Goal: Contribute content: Add original content to the website for others to see

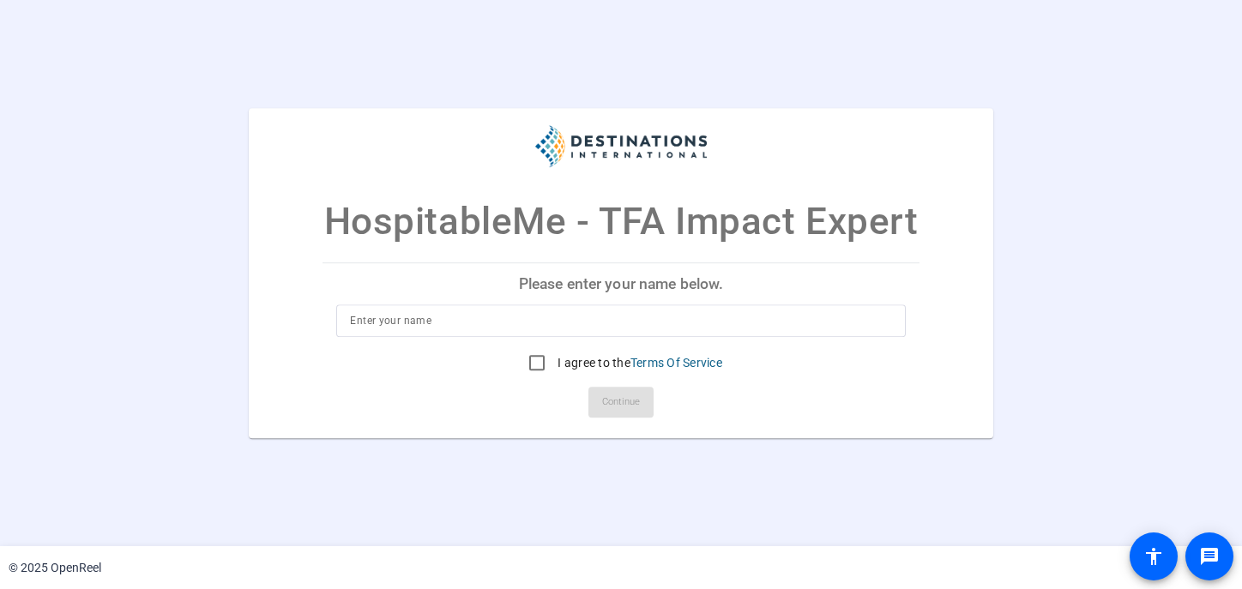
click at [545, 318] on input at bounding box center [620, 321] width 541 height 21
type input "Billy Kolber"
click at [534, 364] on input "I agree to the Terms Of Service" at bounding box center [537, 363] width 34 height 34
checkbox input "true"
click at [628, 402] on span "Continue" at bounding box center [621, 402] width 38 height 26
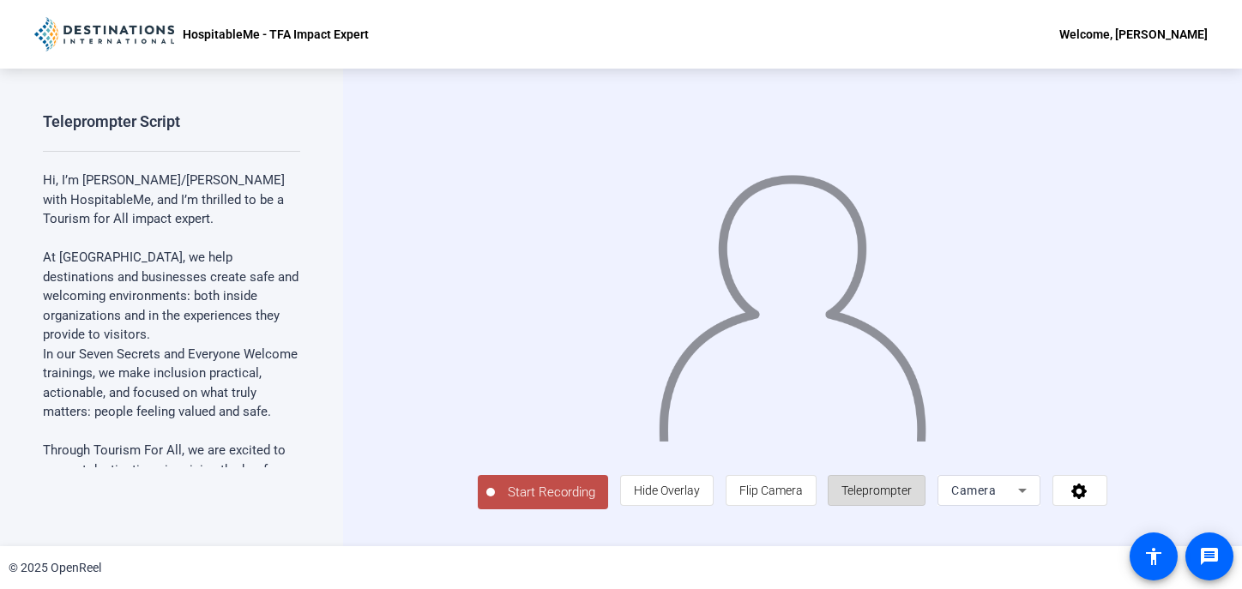
click at [912, 498] on span "Teleprompter" at bounding box center [877, 491] width 70 height 14
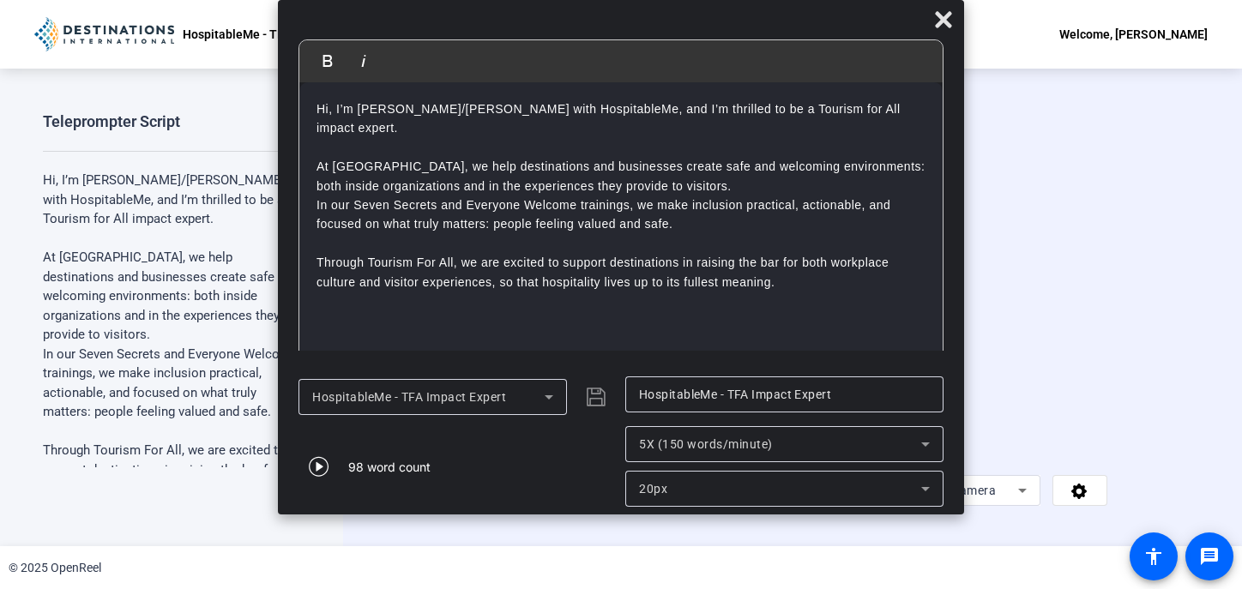
click at [495, 503] on span "Start Recording" at bounding box center [551, 493] width 113 height 20
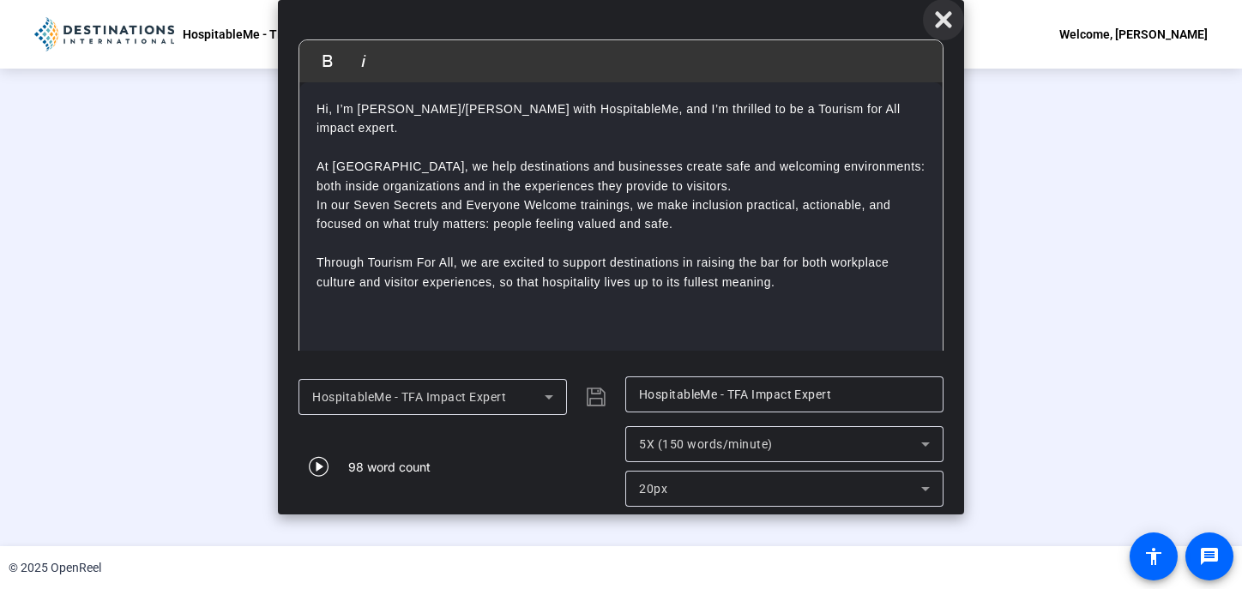
click at [945, 22] on icon at bounding box center [943, 19] width 16 height 16
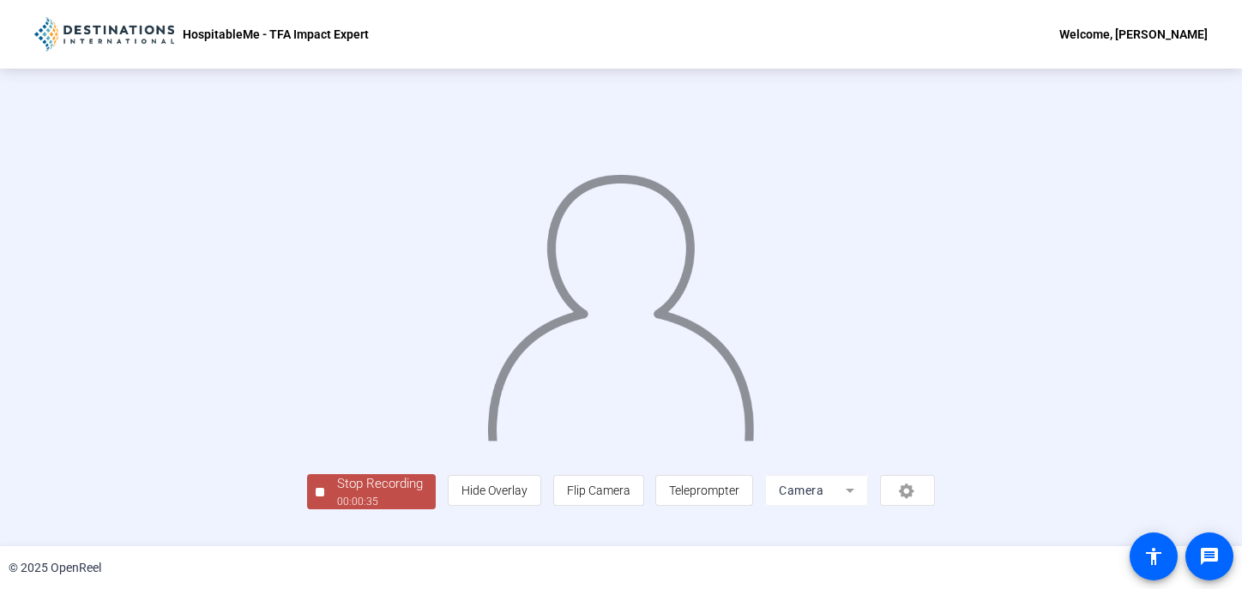
scroll to position [69, 0]
click at [337, 510] on div "00:00:36" at bounding box center [380, 501] width 86 height 15
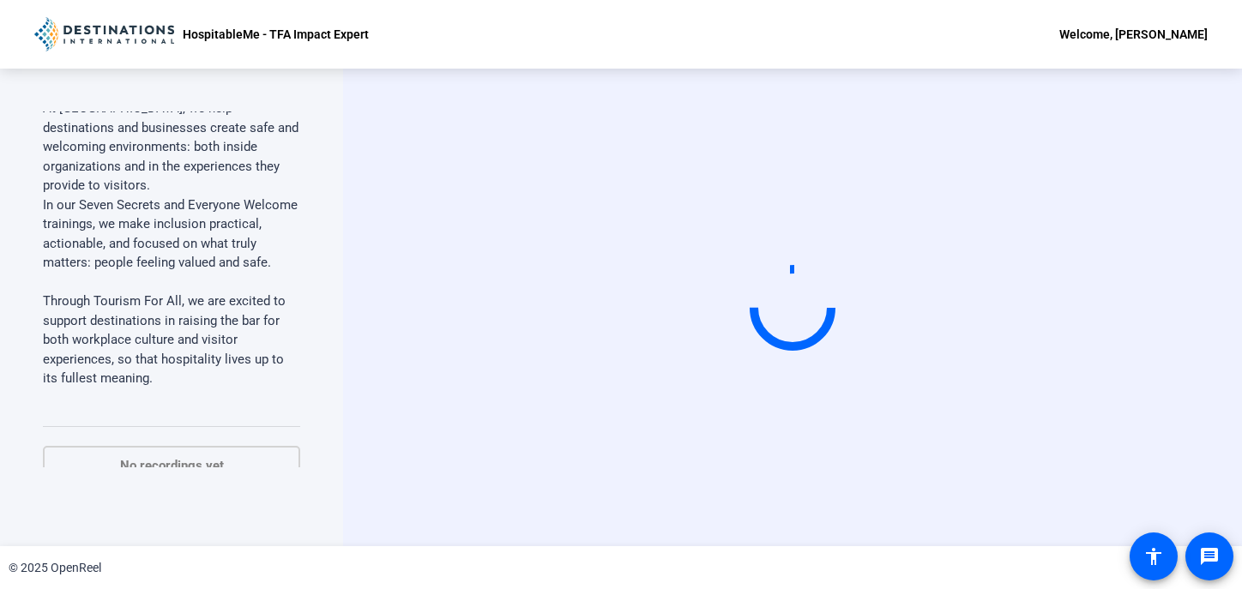
scroll to position [311, 0]
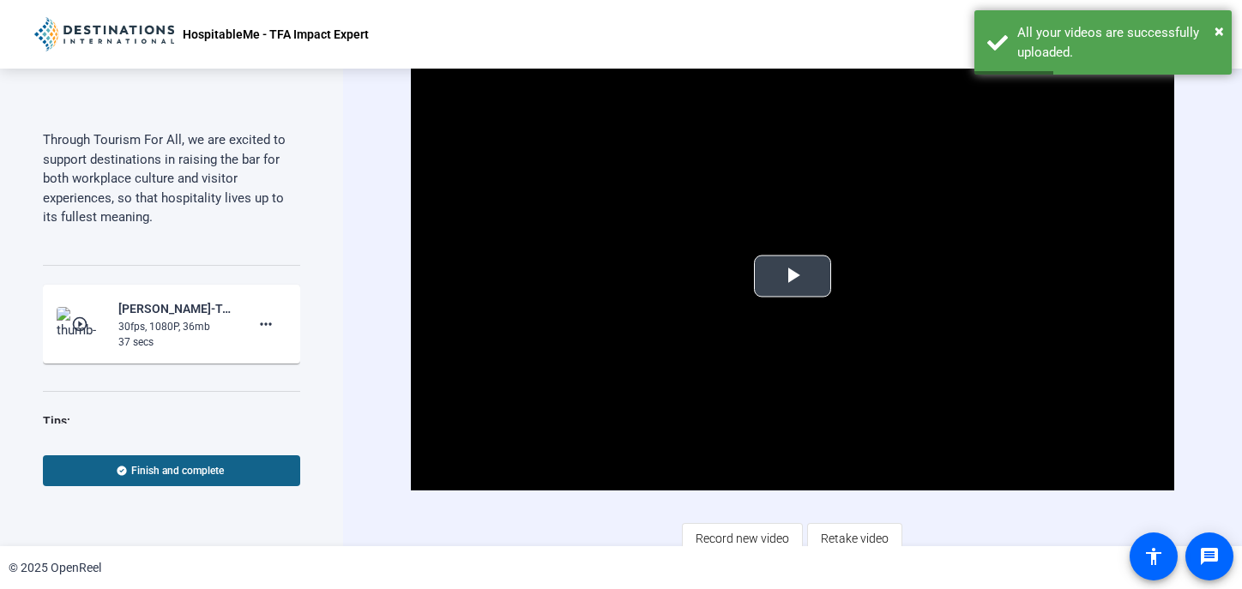
click at [793, 276] on span "Video Player" at bounding box center [793, 276] width 0 height 0
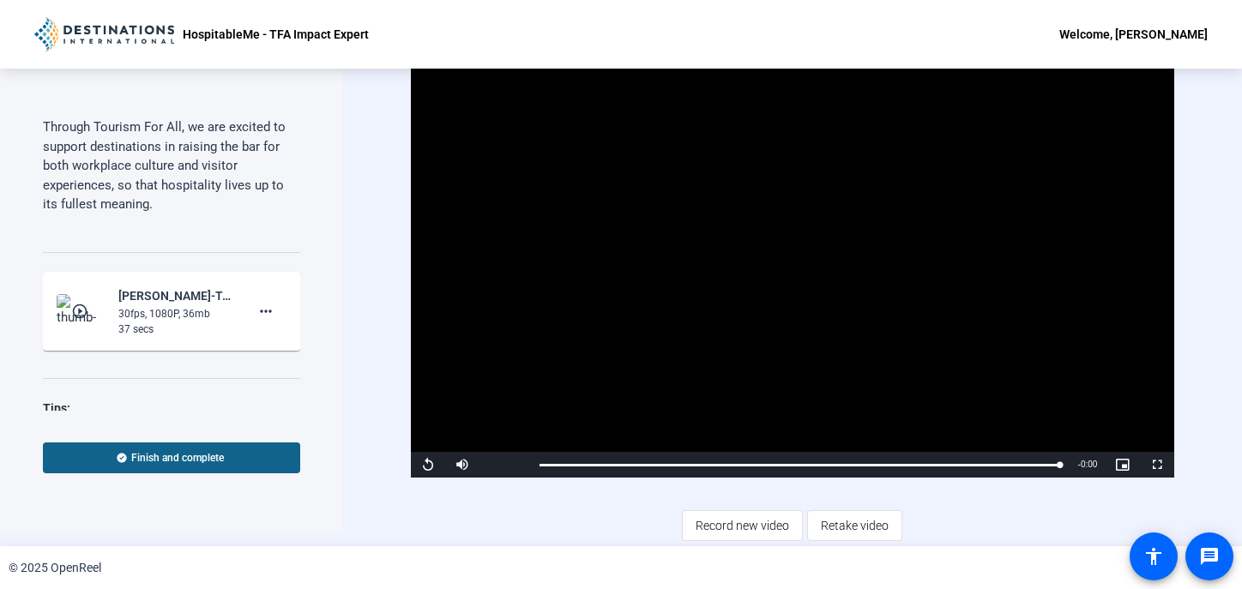
scroll to position [363, 0]
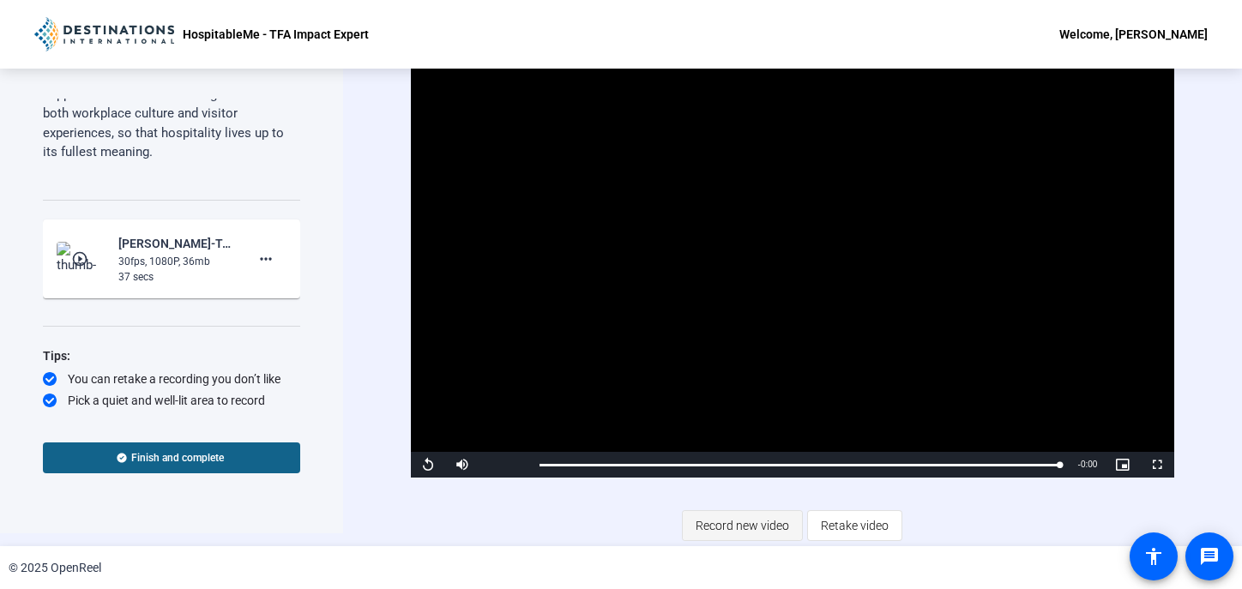
click at [762, 528] on span "Record new video" at bounding box center [743, 526] width 94 height 33
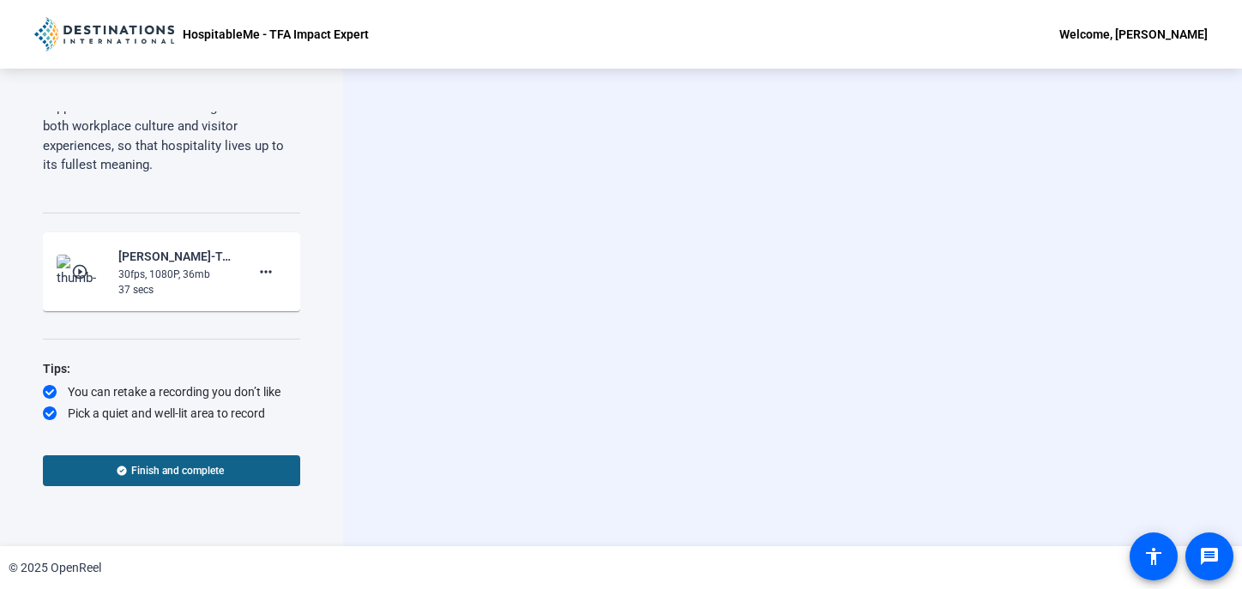
scroll to position [0, 0]
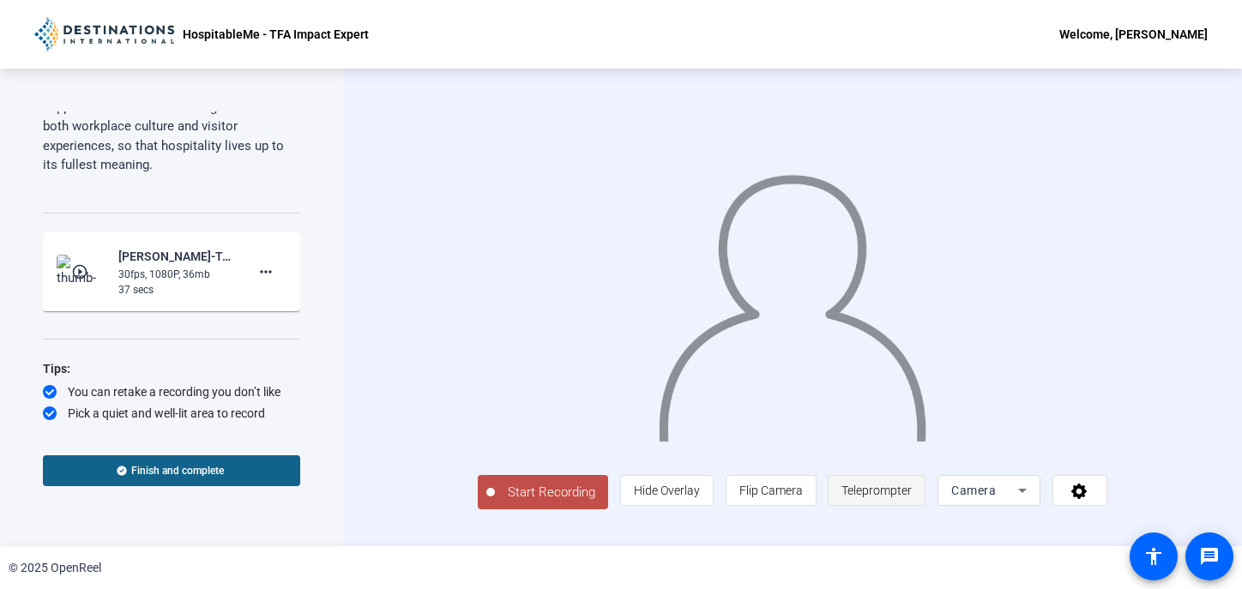
click at [912, 498] on span "Teleprompter" at bounding box center [877, 491] width 70 height 14
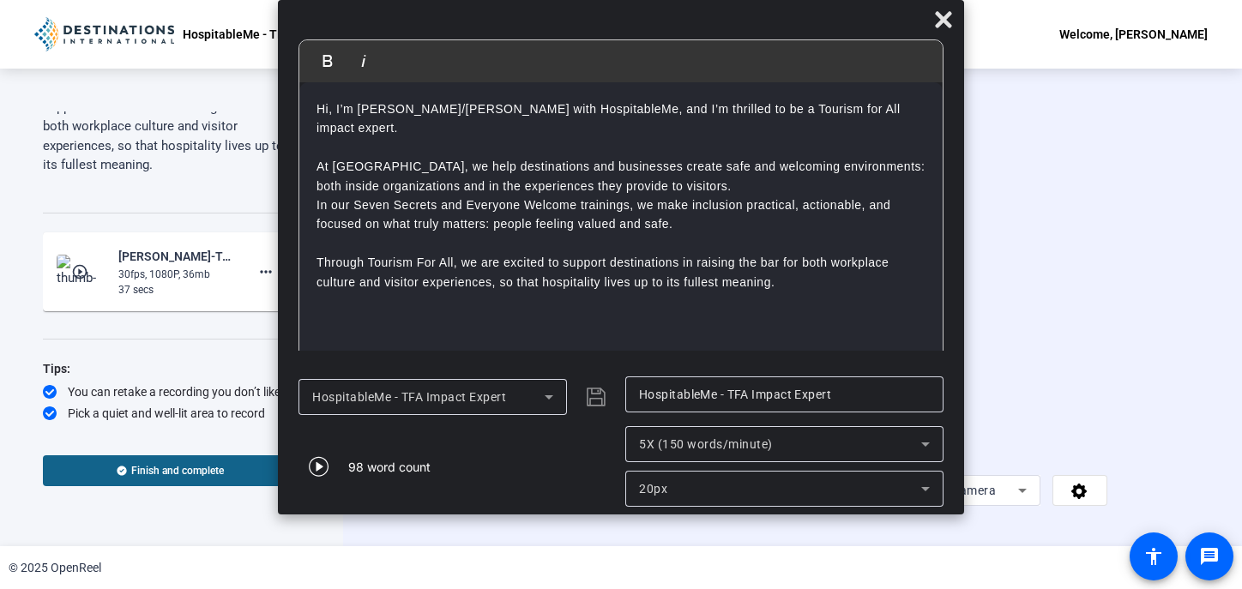
click at [912, 498] on span "Teleprompter" at bounding box center [877, 491] width 70 height 14
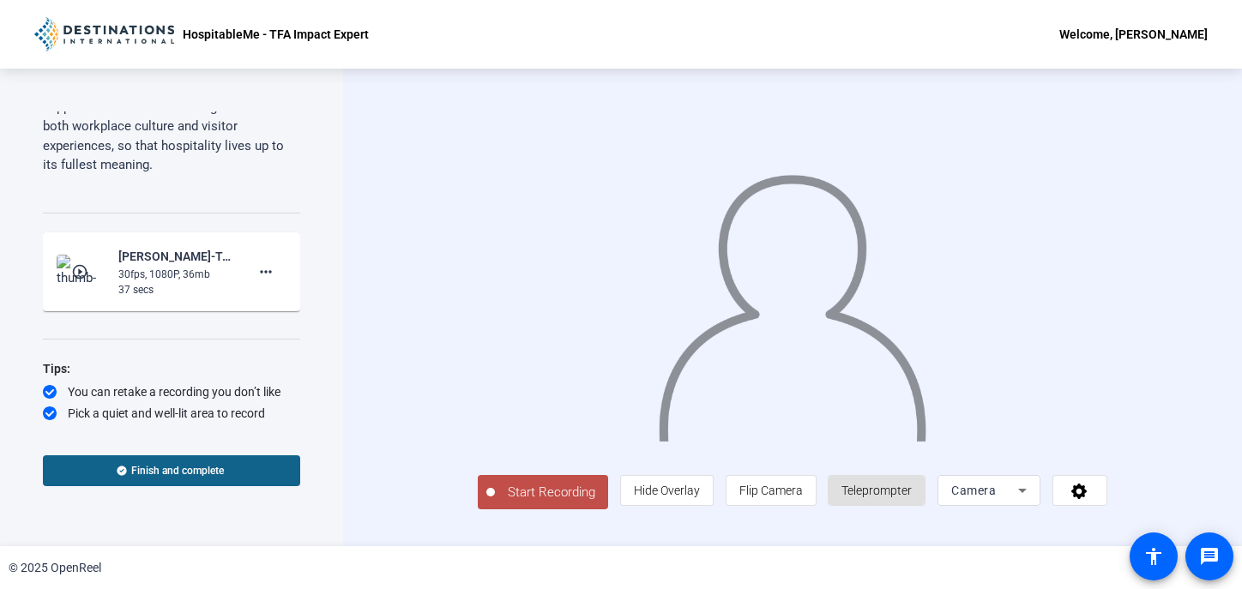
click at [912, 498] on span "Teleprompter" at bounding box center [877, 491] width 70 height 14
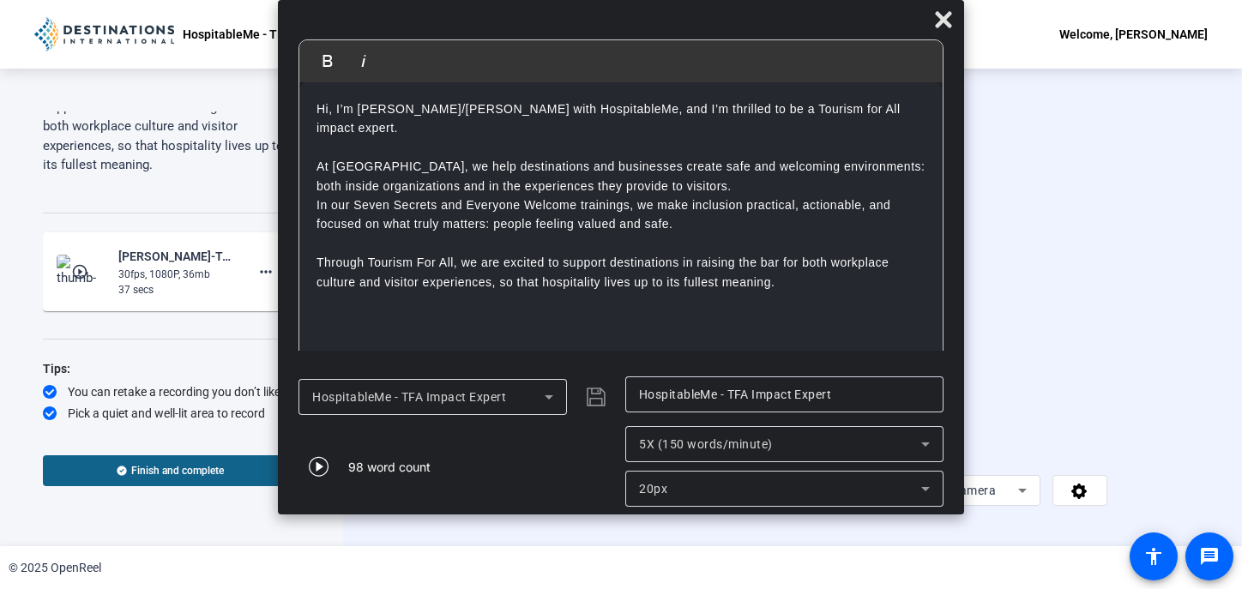
click at [516, 260] on p "Through Tourism For All, we are excited to support destinations in raising the …" at bounding box center [621, 262] width 609 height 57
click at [604, 203] on p "In our Seven Secrets and Everyone Welcome trainings, we make inclusion practica…" at bounding box center [621, 215] width 609 height 39
click at [629, 204] on p "In our Seven Secrets and Everyone Welcome trainings, we make inclusion practica…" at bounding box center [621, 215] width 609 height 39
click at [495, 503] on span "Start Recording" at bounding box center [551, 493] width 113 height 20
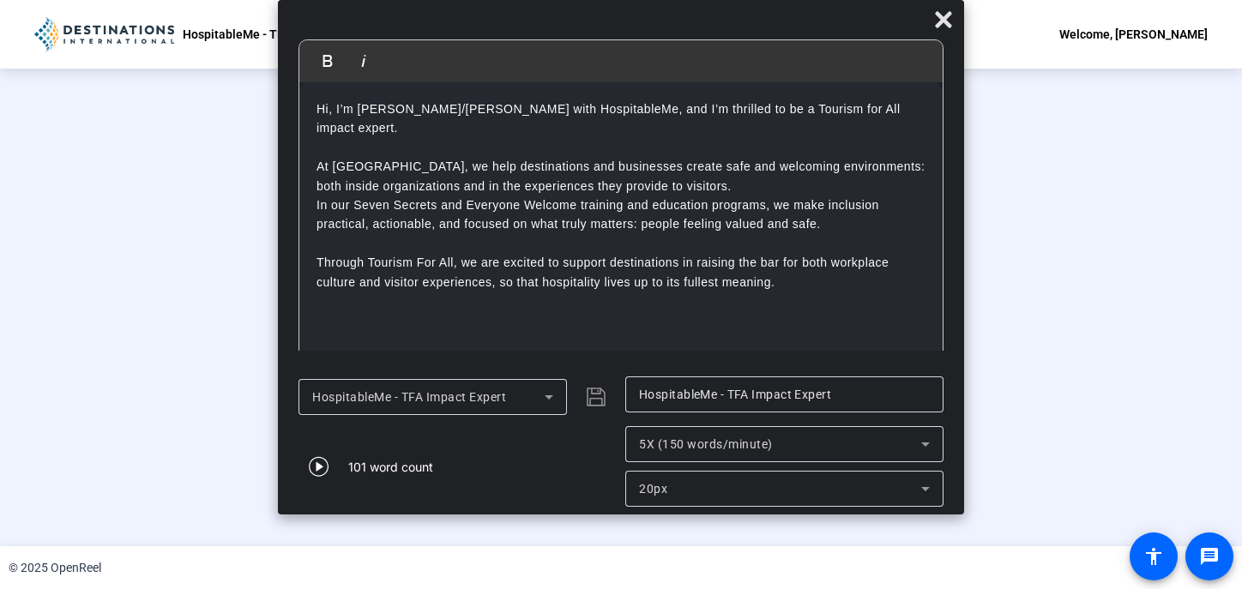
scroll to position [69, 0]
click at [307, 495] on div "Stop Recording 00:00:19 person Hide Overlay flip Flip Camera article Teleprompt…" at bounding box center [621, 491] width 628 height 38
click at [337, 494] on div "Stop Recording" at bounding box center [380, 484] width 86 height 20
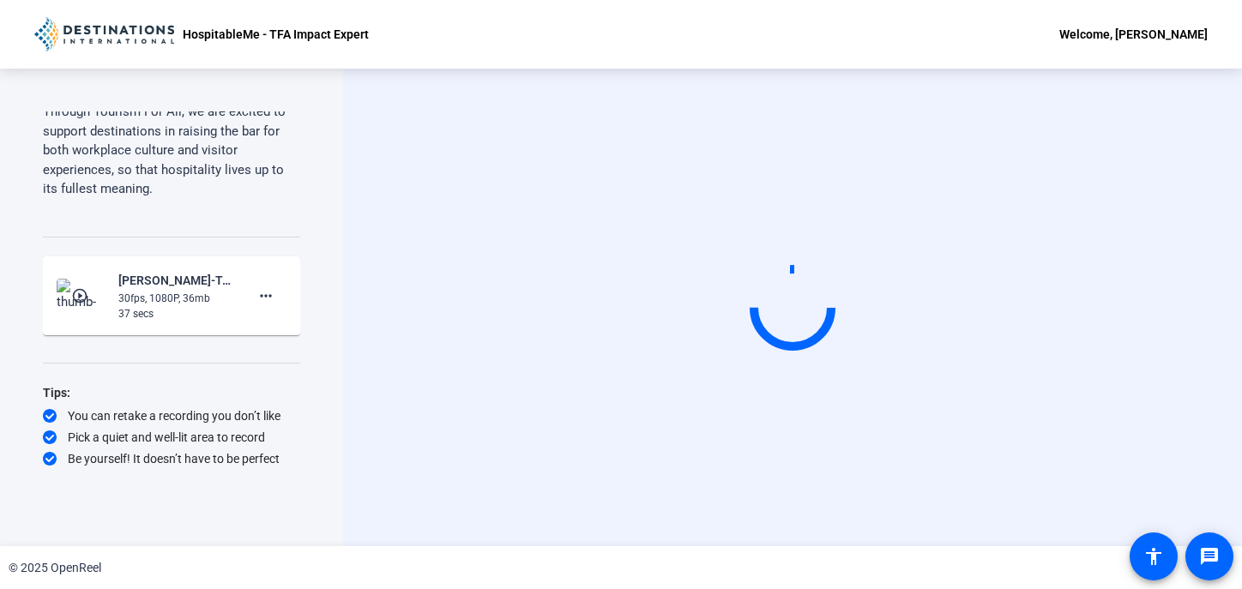
scroll to position [0, 0]
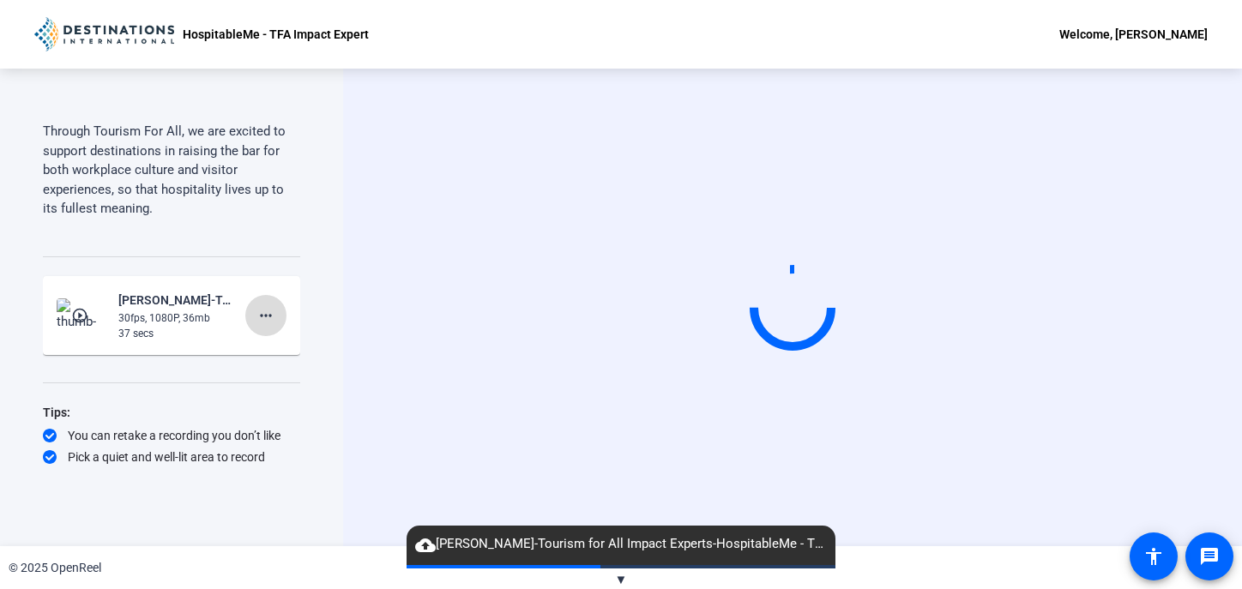
click at [263, 305] on mat-icon "more_horiz" at bounding box center [266, 315] width 21 height 21
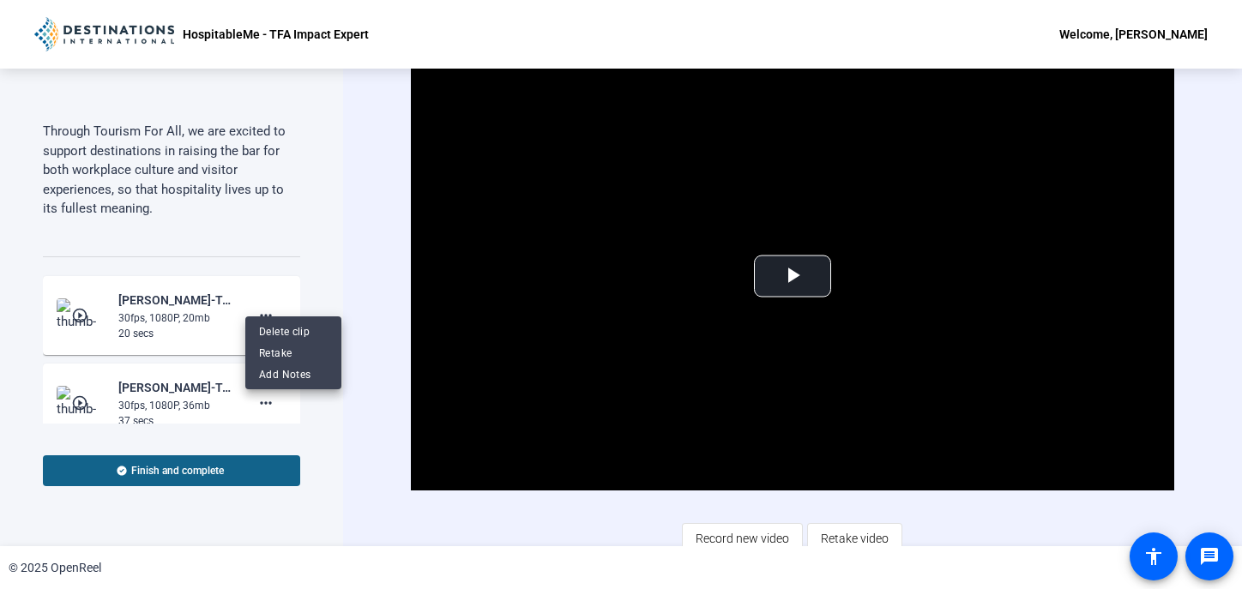
click at [197, 293] on div at bounding box center [621, 294] width 1242 height 589
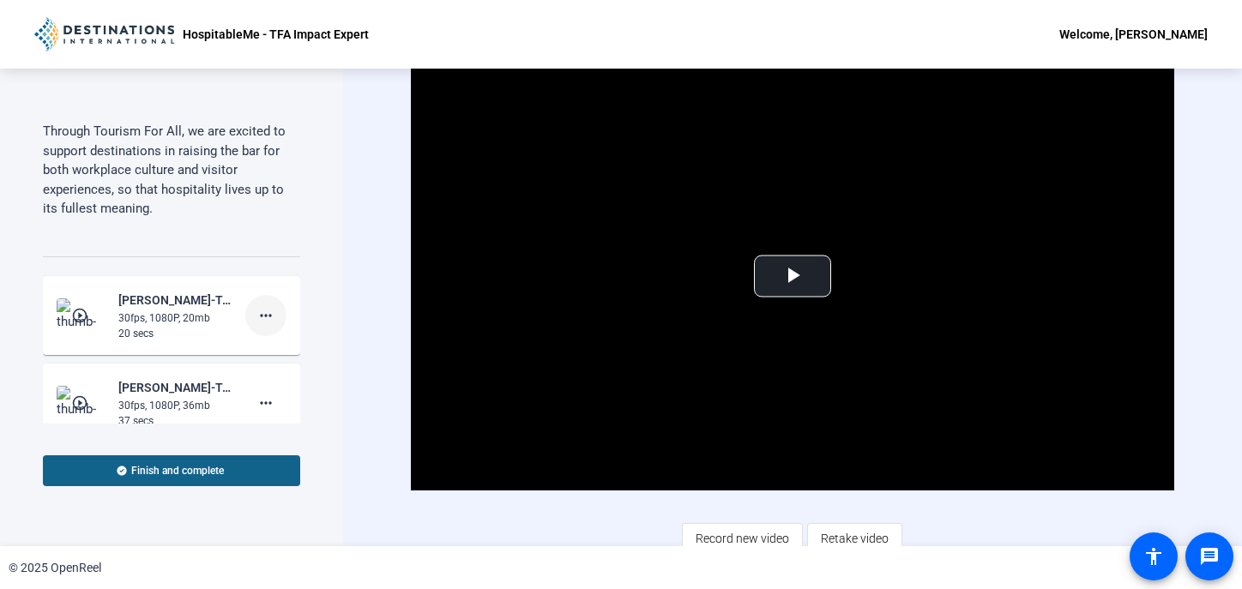
click at [258, 305] on mat-icon "more_horiz" at bounding box center [266, 315] width 21 height 21
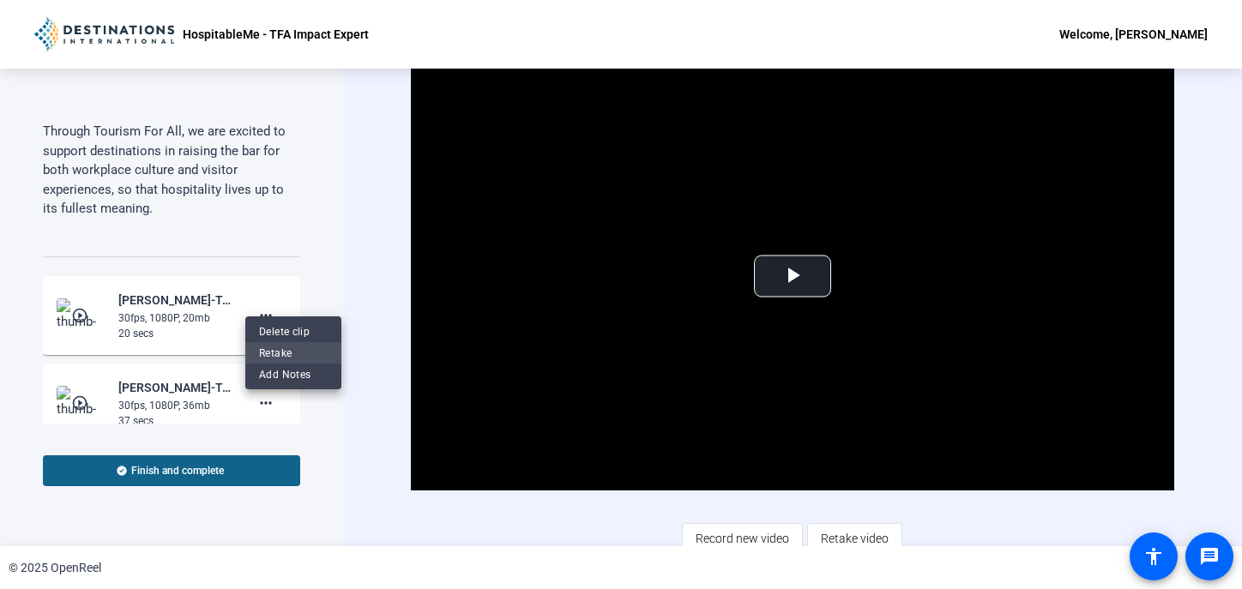
drag, startPoint x: 275, startPoint y: 331, endPoint x: 275, endPoint y: 358, distance: 26.6
click at [275, 358] on div "Delete clip Retake Add Notes" at bounding box center [293, 353] width 96 height 64
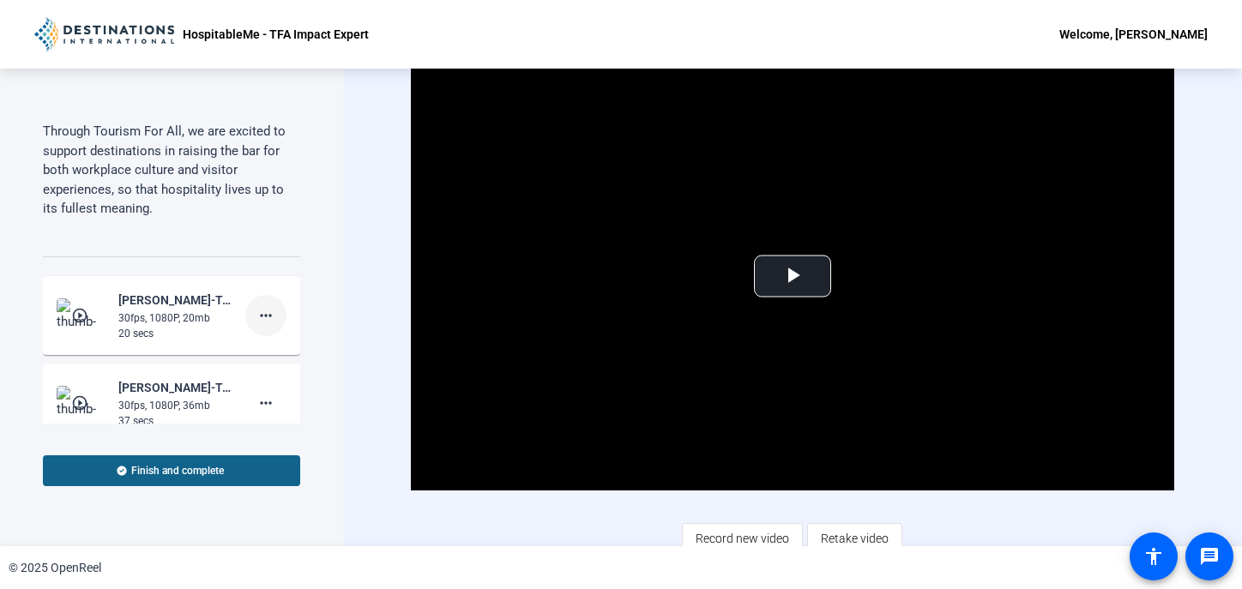
click at [273, 305] on mat-icon "more_horiz" at bounding box center [266, 315] width 21 height 21
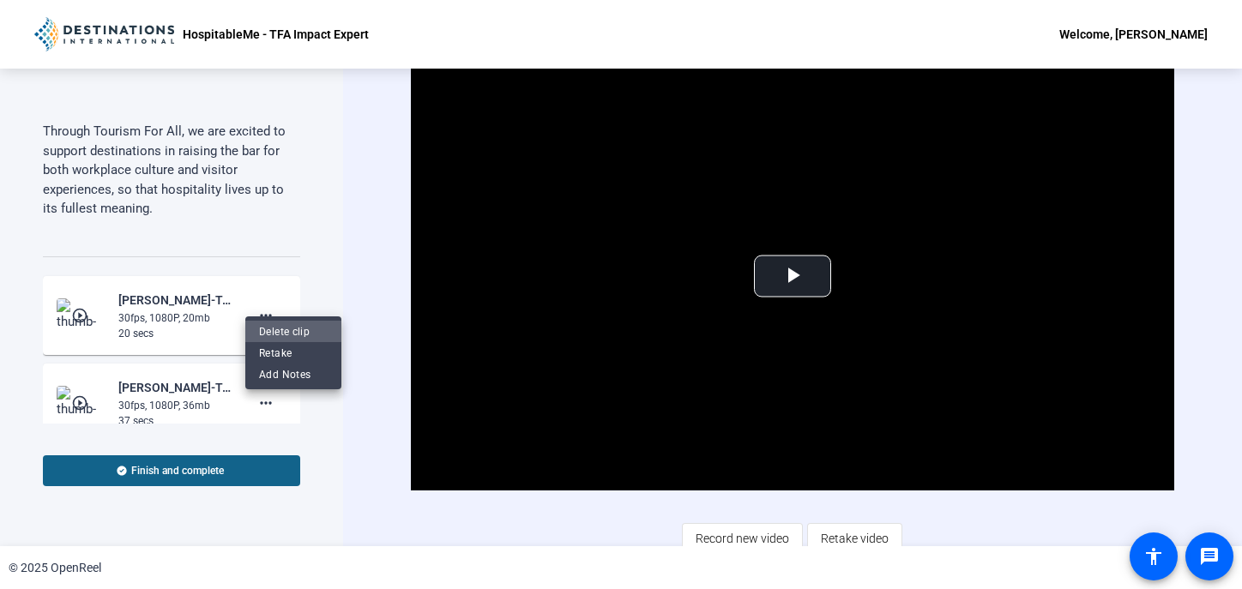
click at [280, 323] on span "Delete clip" at bounding box center [293, 332] width 69 height 21
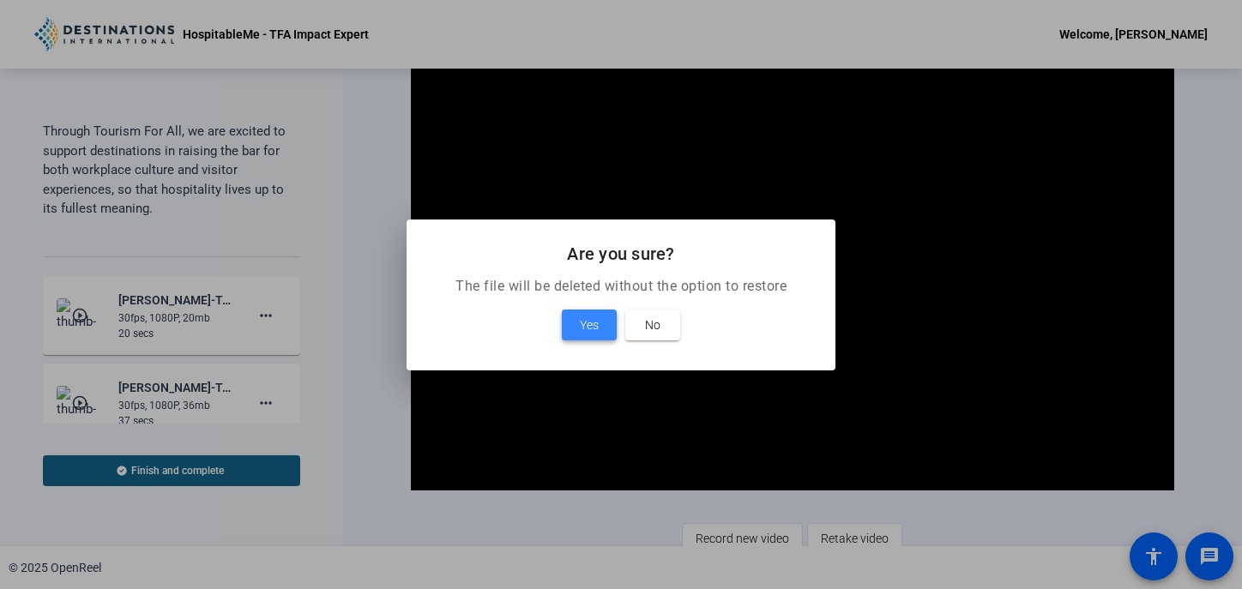
click at [588, 320] on span "Yes" at bounding box center [589, 325] width 19 height 21
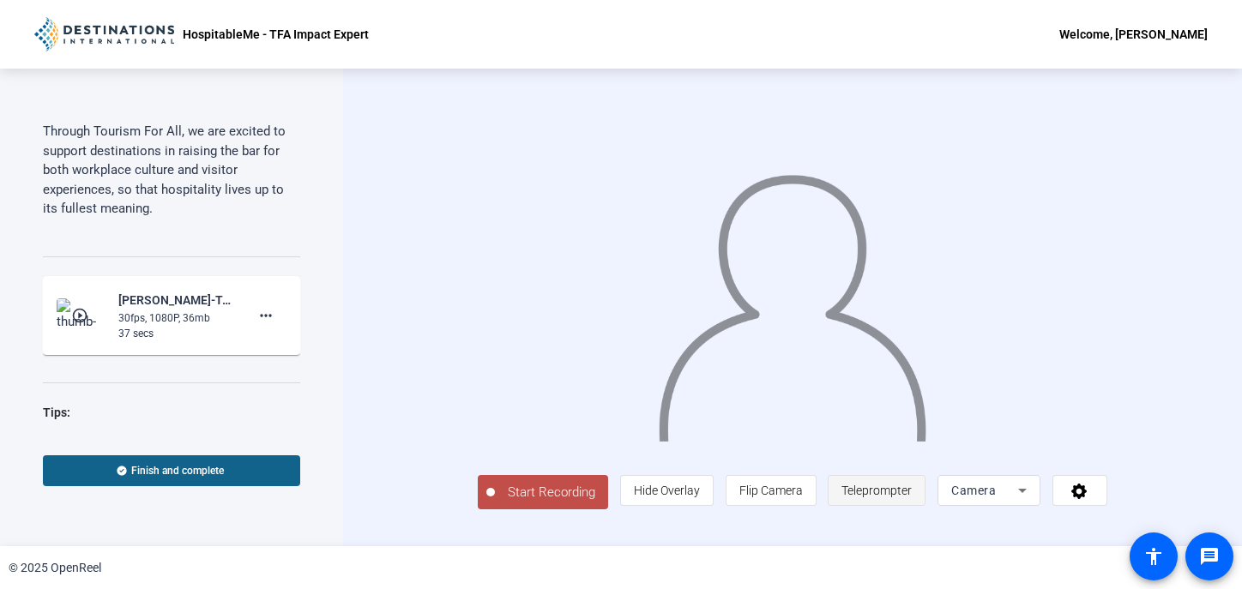
click at [912, 498] on span "Teleprompter" at bounding box center [877, 491] width 70 height 14
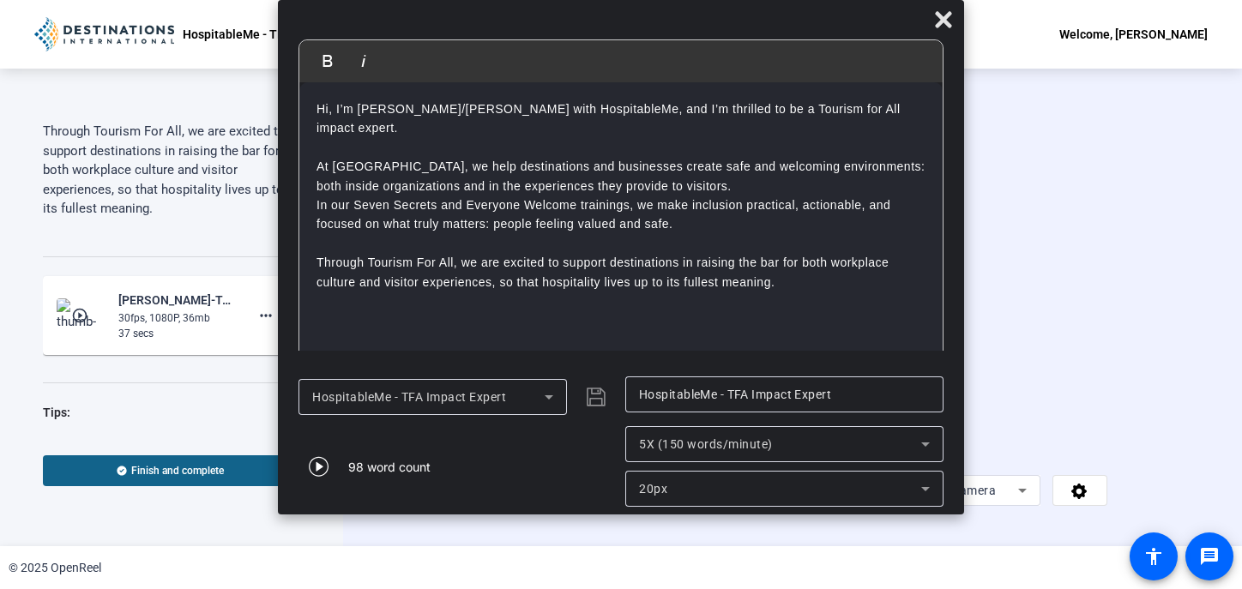
click at [912, 498] on span "Teleprompter" at bounding box center [877, 491] width 70 height 14
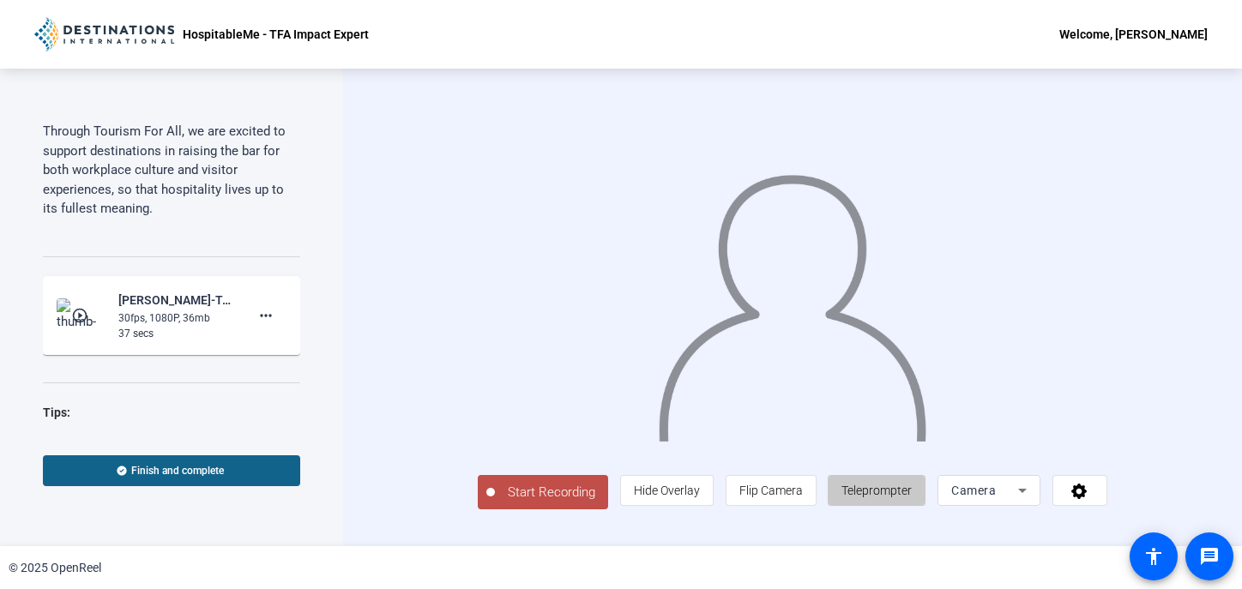
click at [912, 498] on span "Teleprompter" at bounding box center [877, 491] width 70 height 14
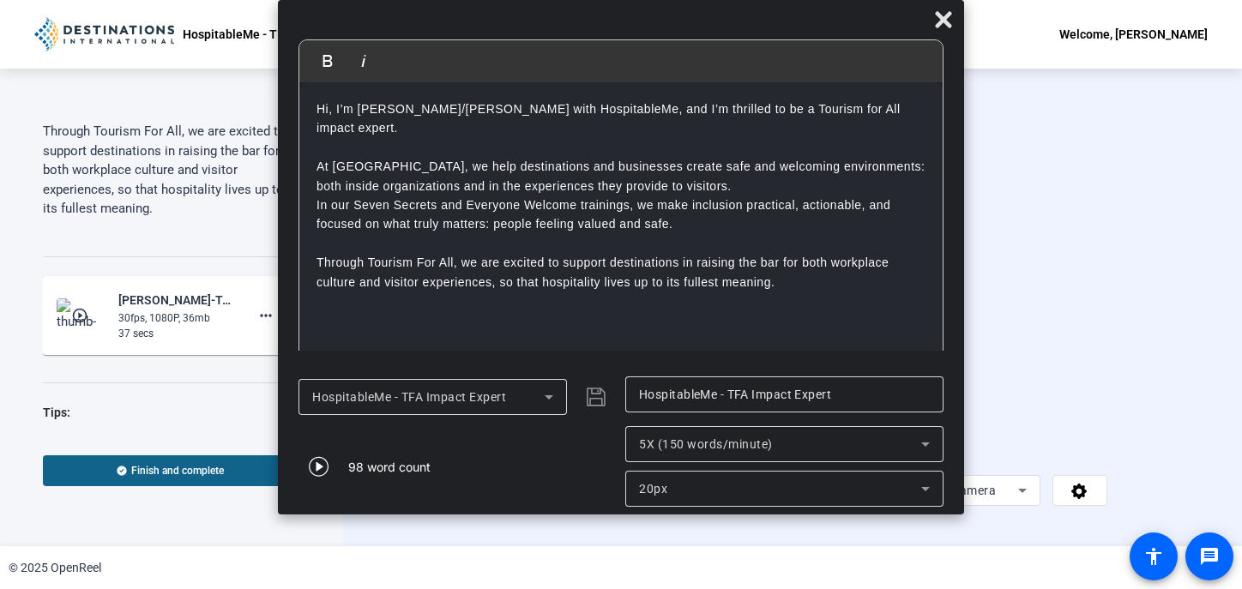
click at [495, 503] on span "Start Recording" at bounding box center [551, 493] width 113 height 20
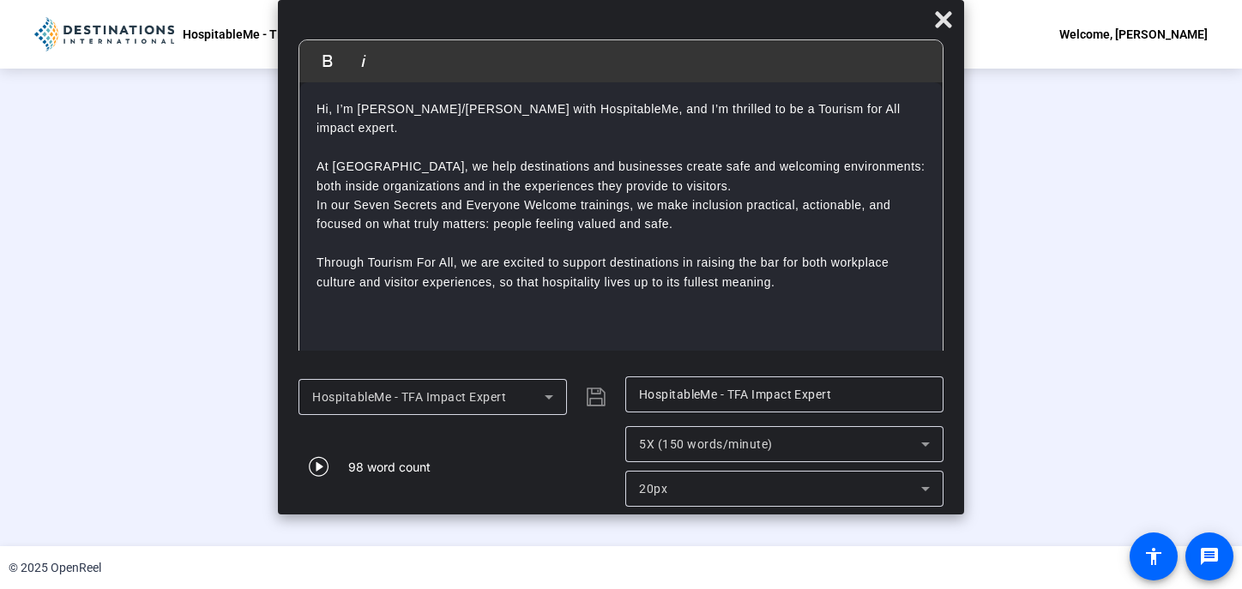
scroll to position [69, 0]
click at [337, 494] on div "Stop Recording" at bounding box center [380, 484] width 86 height 20
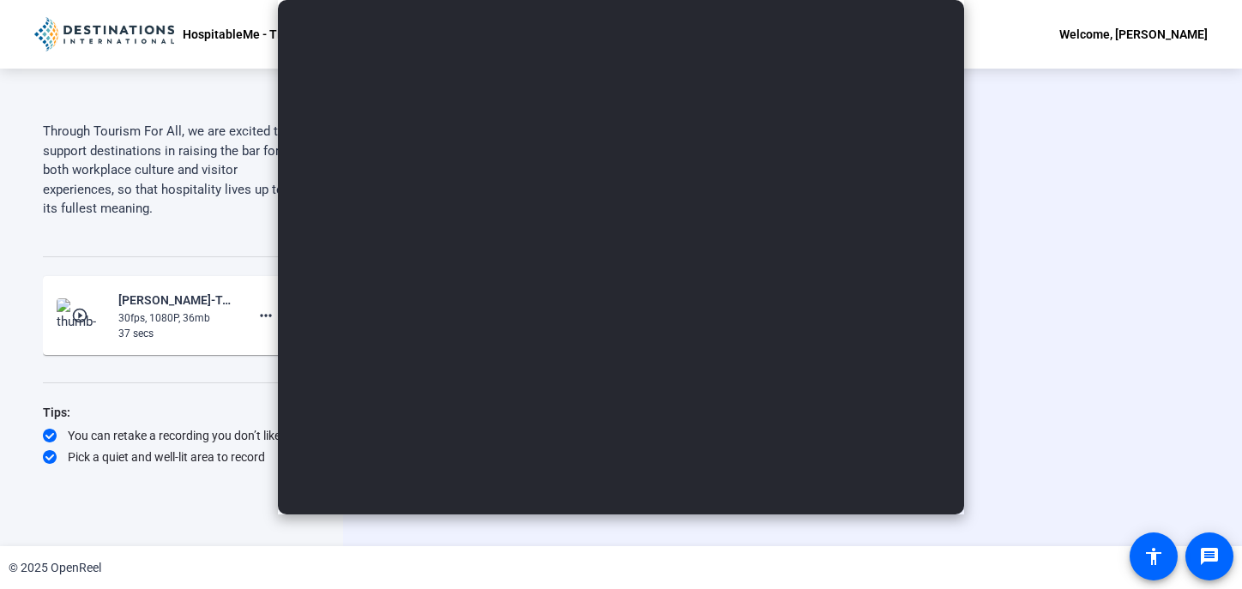
scroll to position [0, 0]
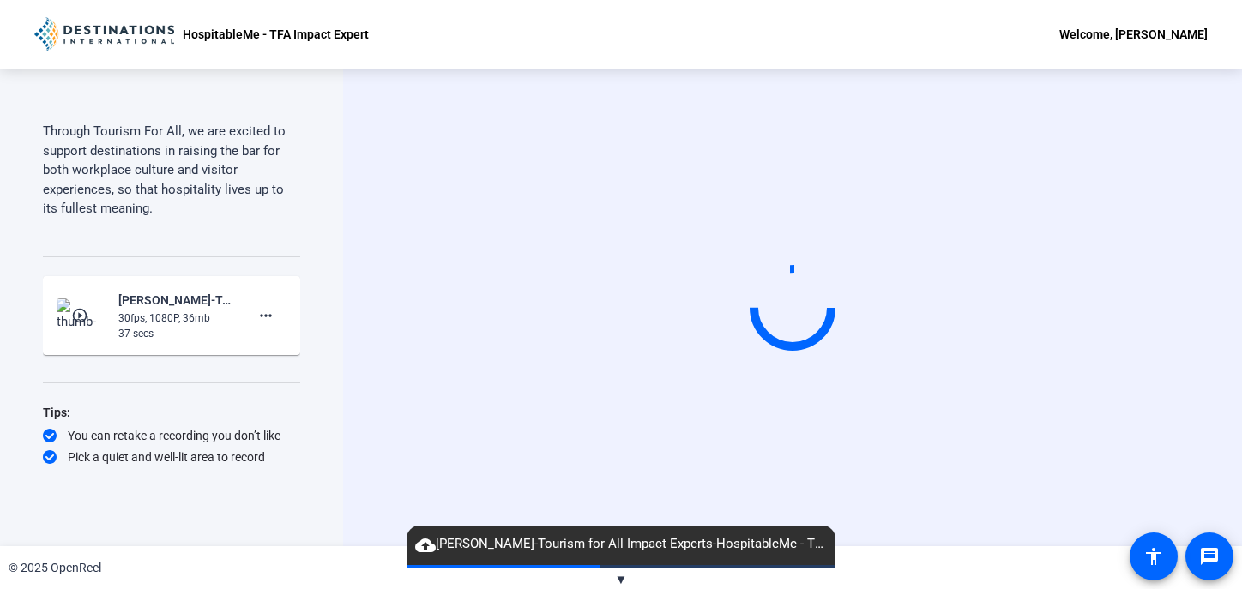
click at [623, 580] on span "▼" at bounding box center [621, 579] width 13 height 15
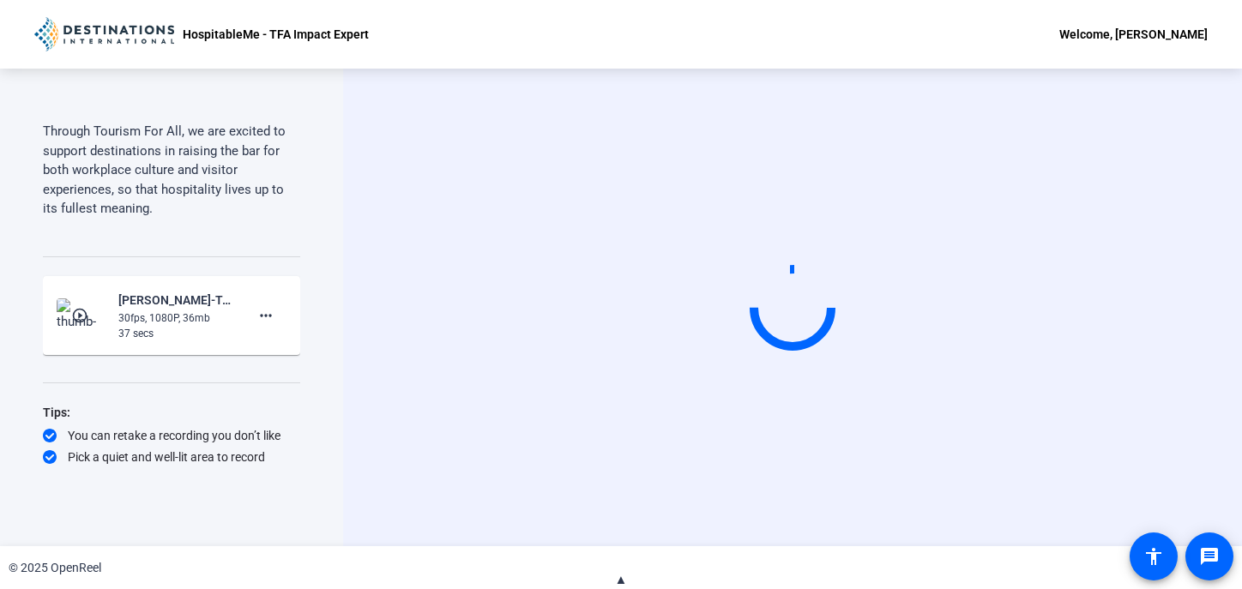
click at [623, 578] on span "▲" at bounding box center [621, 579] width 13 height 15
click at [328, 378] on div "Teleprompter Script Hi, I’m Billy Kolber/Kenny Popora with HospitableMe, and I’…" at bounding box center [171, 308] width 343 height 478
click at [845, 321] on video at bounding box center [792, 307] width 257 height 145
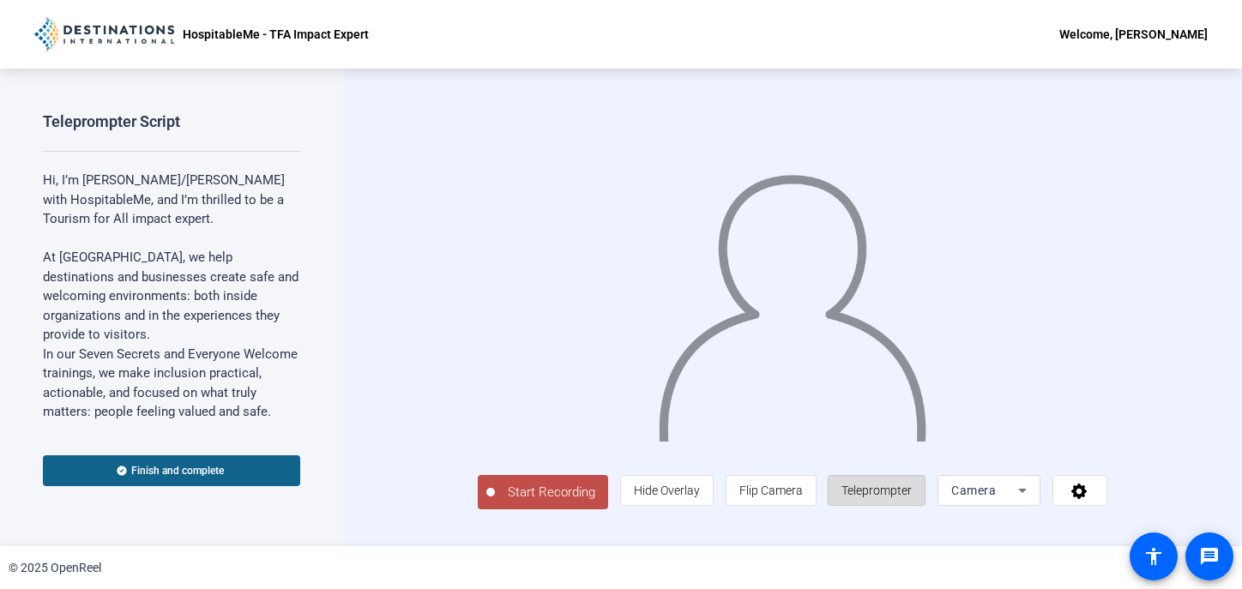
click at [912, 498] on span "Teleprompter" at bounding box center [877, 491] width 70 height 14
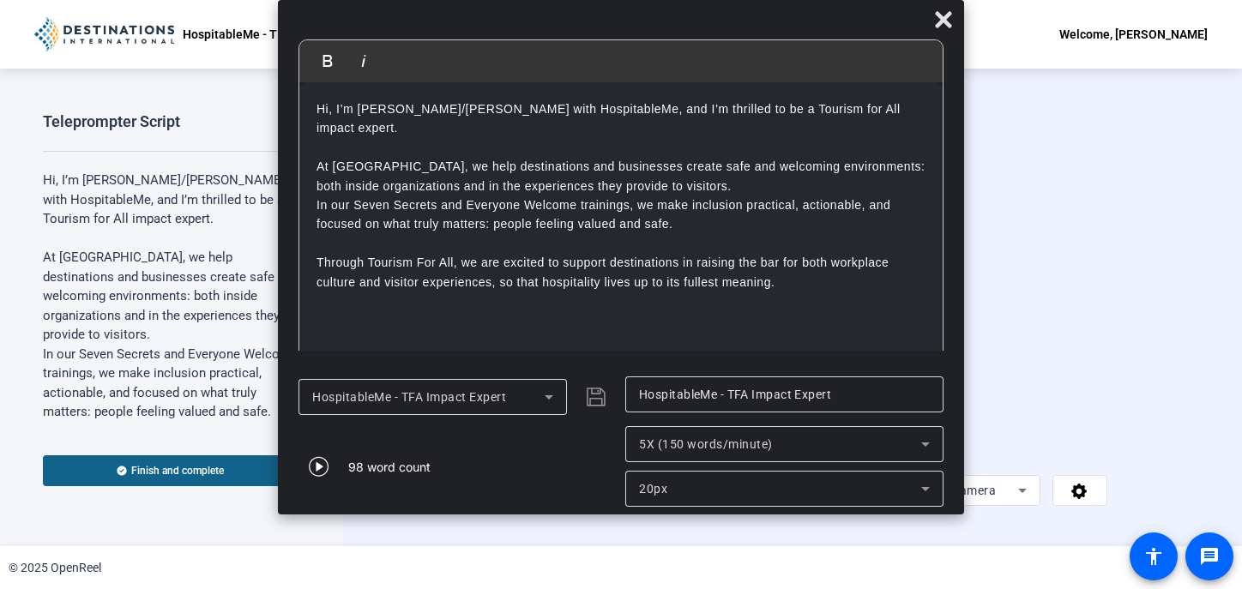
click at [912, 498] on span "Teleprompter" at bounding box center [877, 491] width 70 height 14
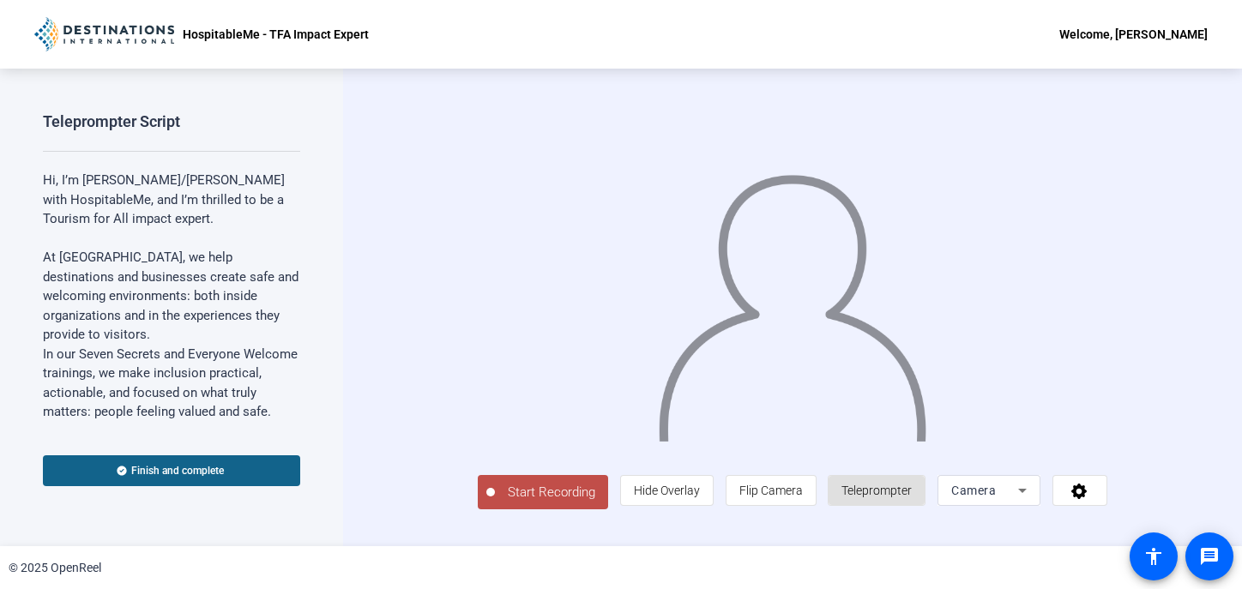
click at [912, 498] on span "Teleprompter" at bounding box center [877, 491] width 70 height 14
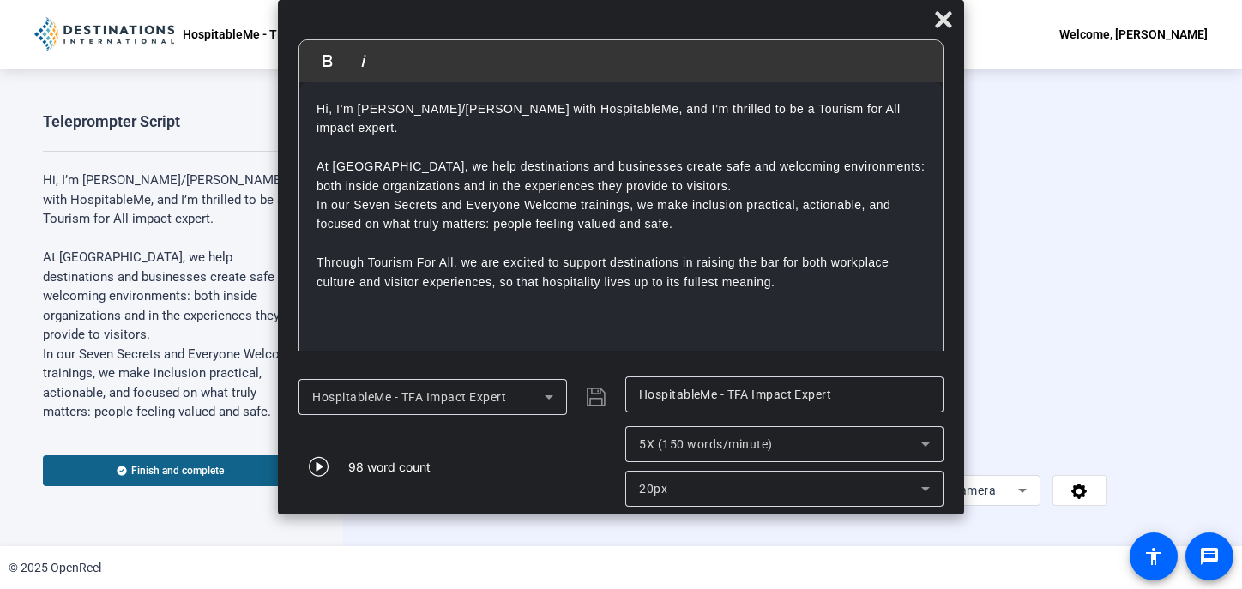
click at [495, 503] on span "Start Recording" at bounding box center [551, 493] width 113 height 20
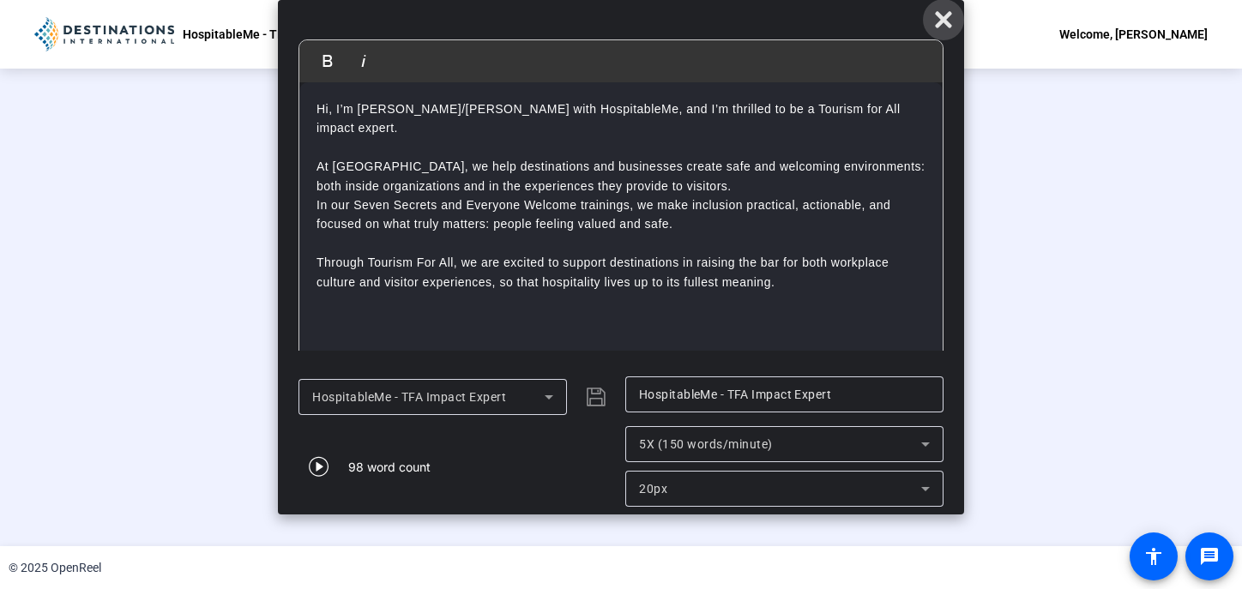
click at [944, 15] on icon at bounding box center [943, 19] width 21 height 21
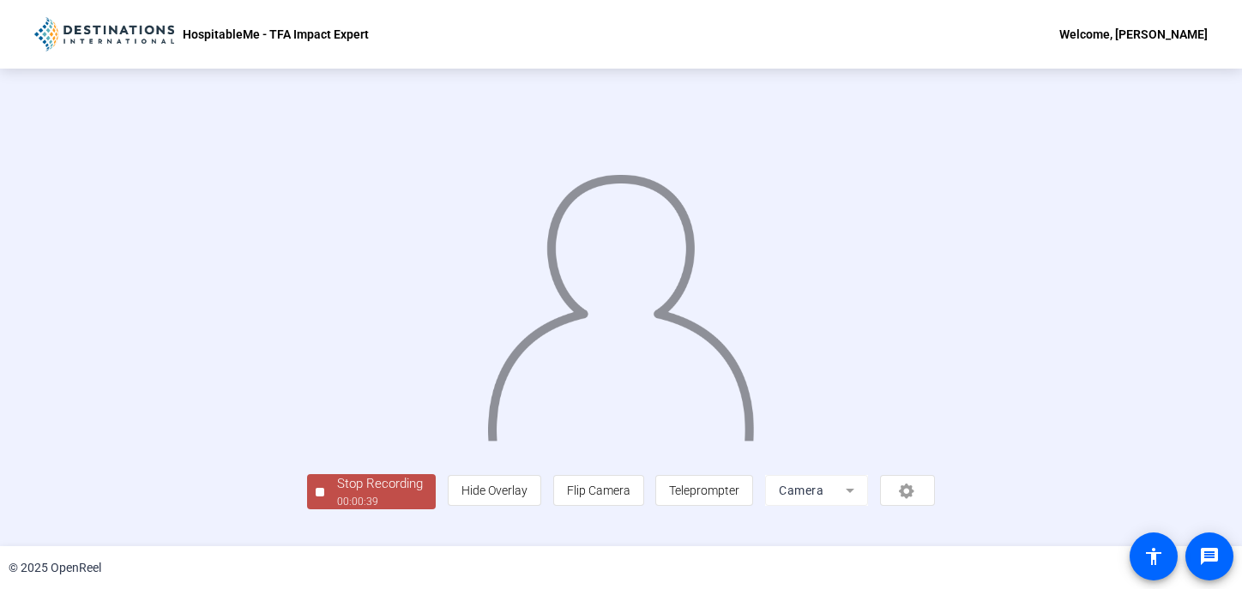
click at [337, 494] on div "Stop Recording" at bounding box center [380, 484] width 86 height 20
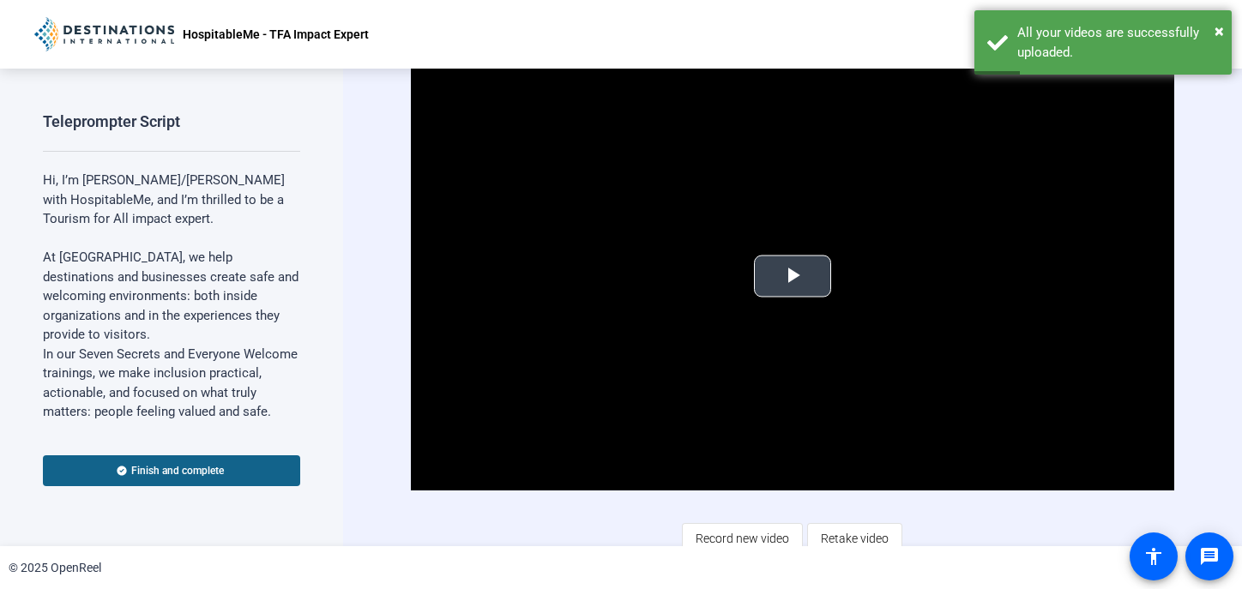
click at [793, 276] on span "Video Player" at bounding box center [793, 276] width 0 height 0
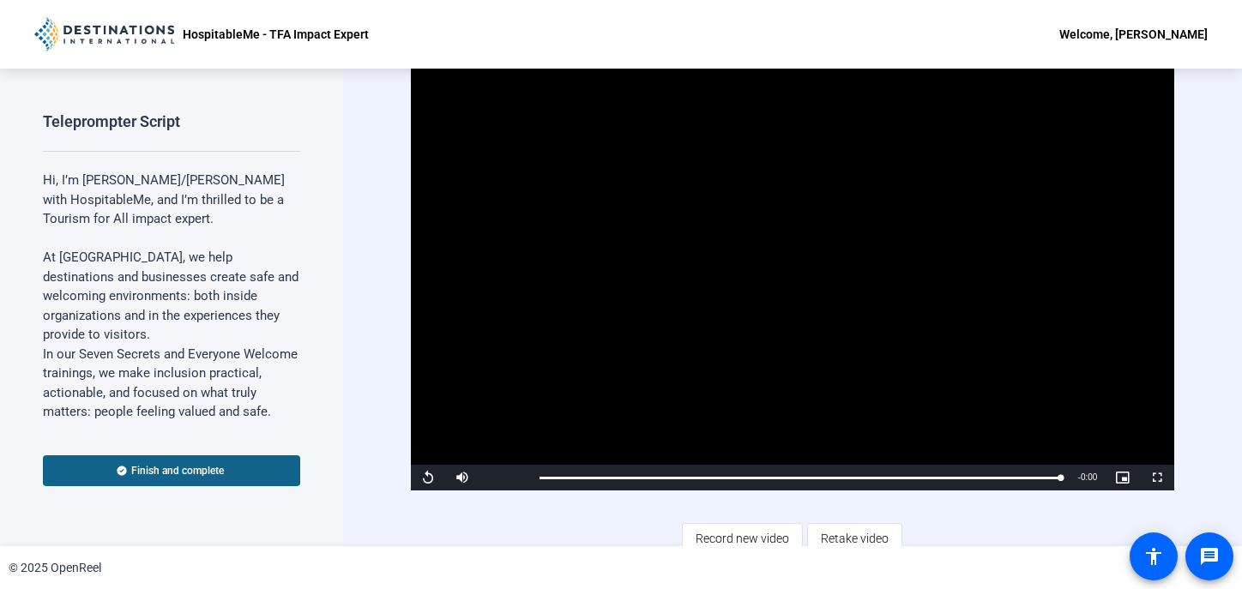
scroll to position [13, 0]
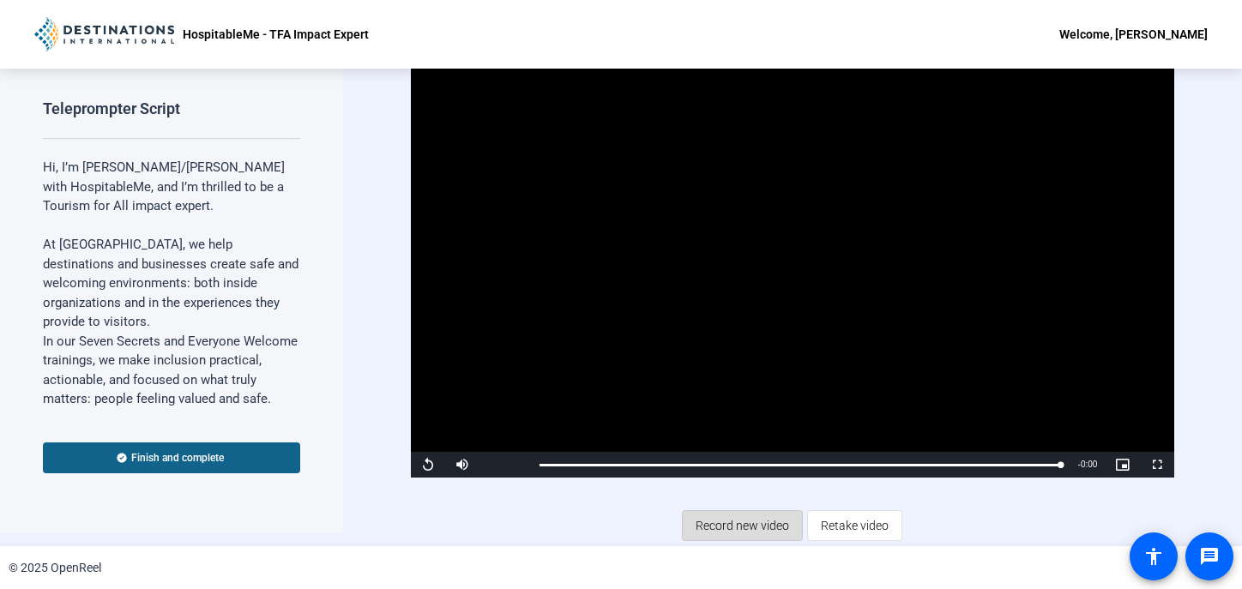
click at [744, 526] on span "Record new video" at bounding box center [743, 526] width 94 height 33
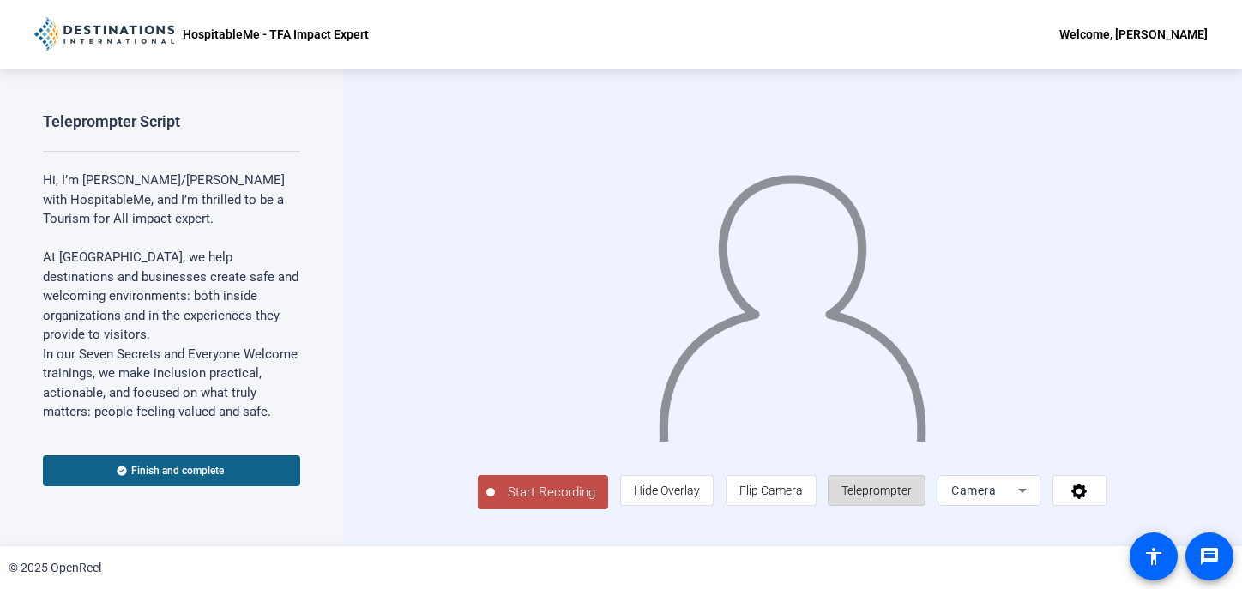
click at [912, 498] on span "Teleprompter" at bounding box center [877, 491] width 70 height 14
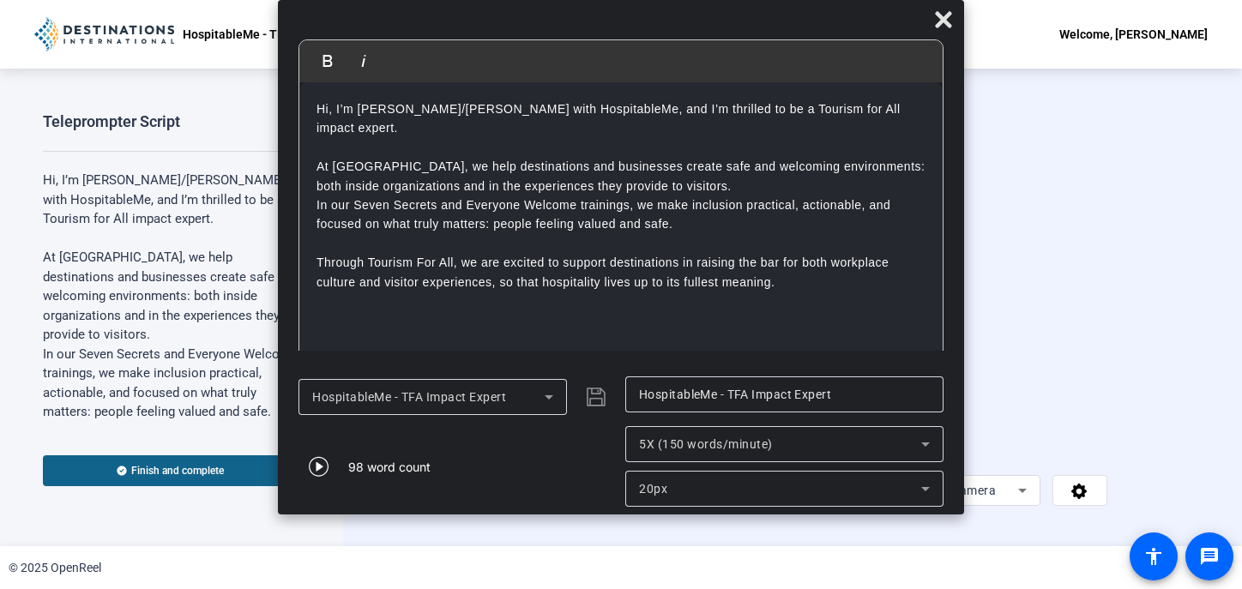
click at [495, 503] on span "Start Recording" at bounding box center [551, 493] width 113 height 20
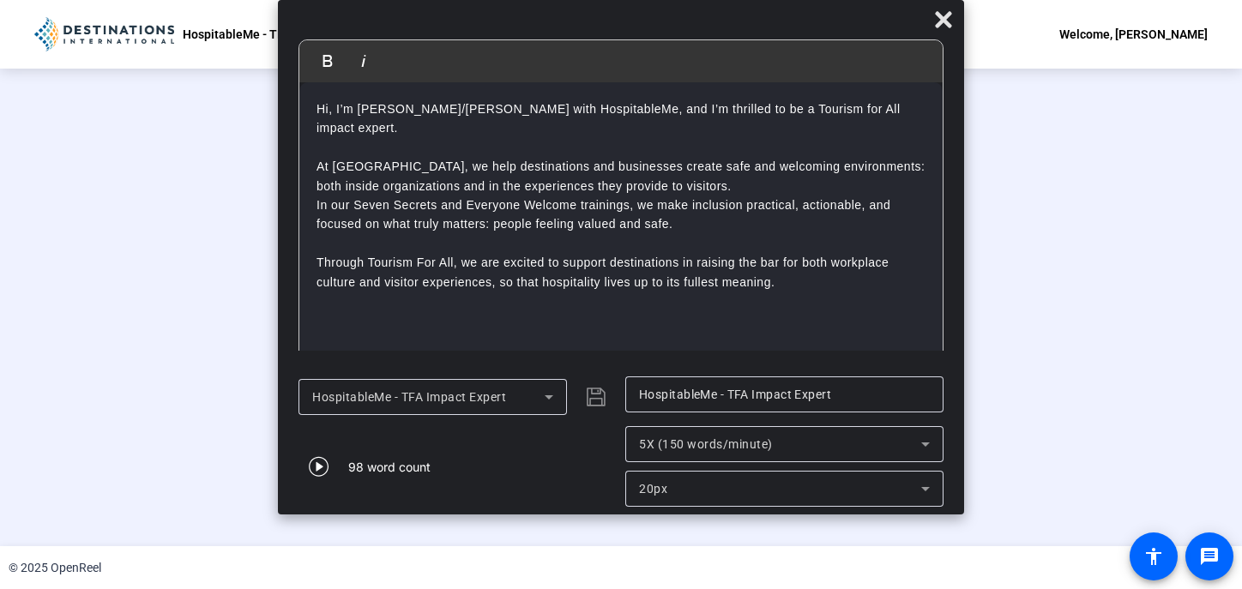
scroll to position [69, 0]
click at [337, 510] on div "00:00:39" at bounding box center [380, 501] width 86 height 15
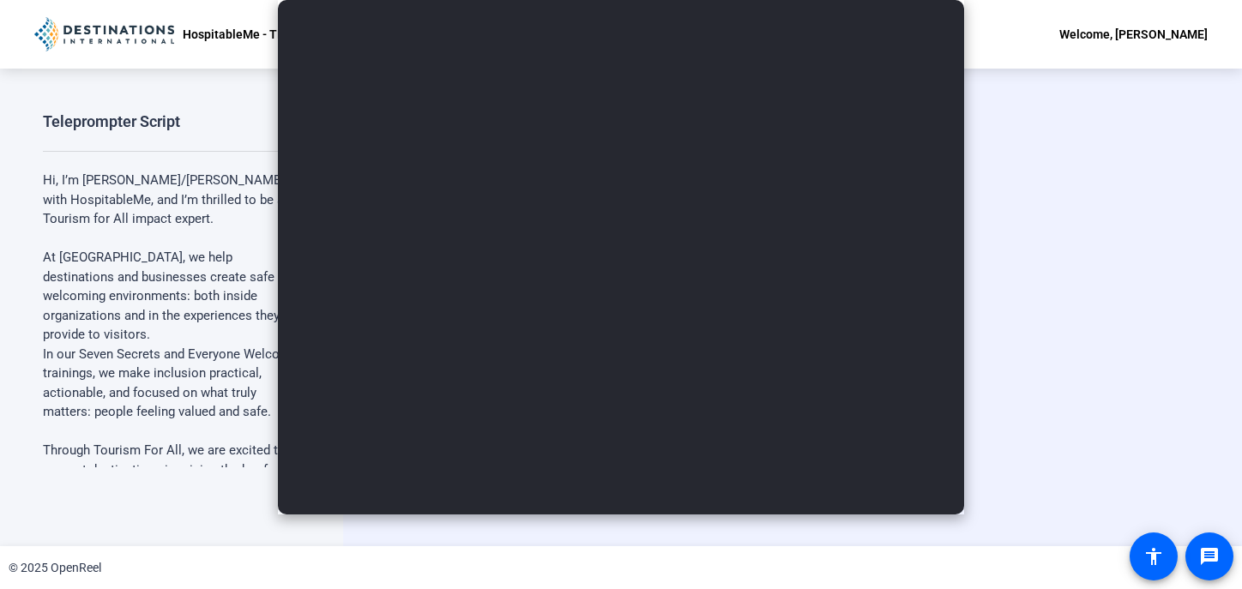
scroll to position [0, 0]
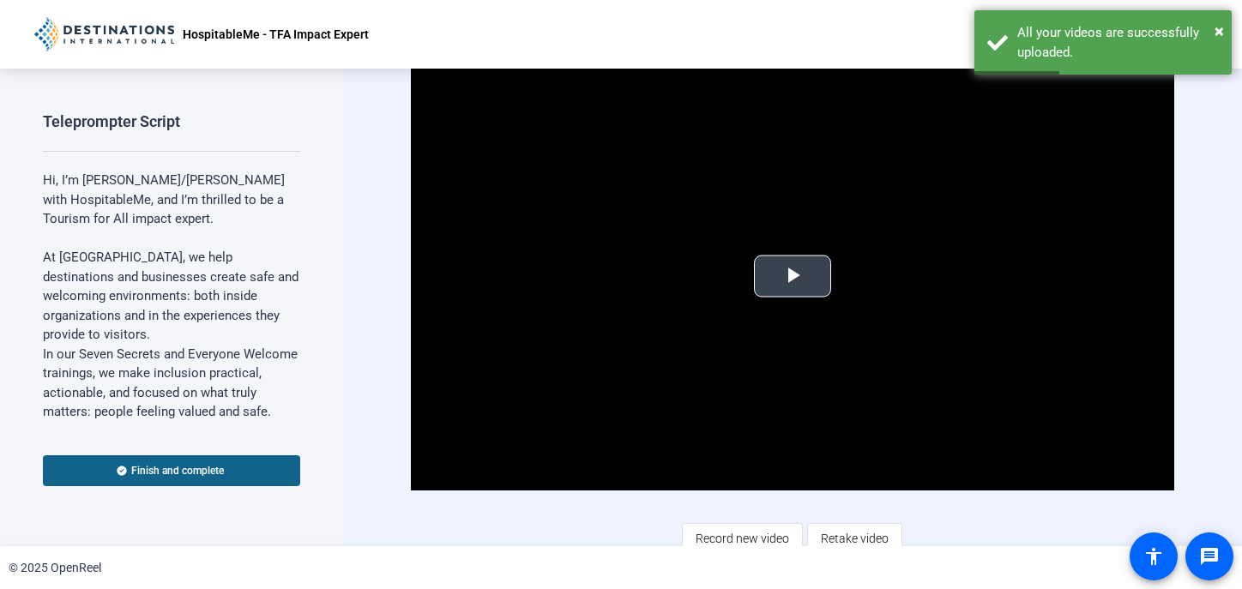
click at [793, 276] on span "Video Player" at bounding box center [793, 276] width 0 height 0
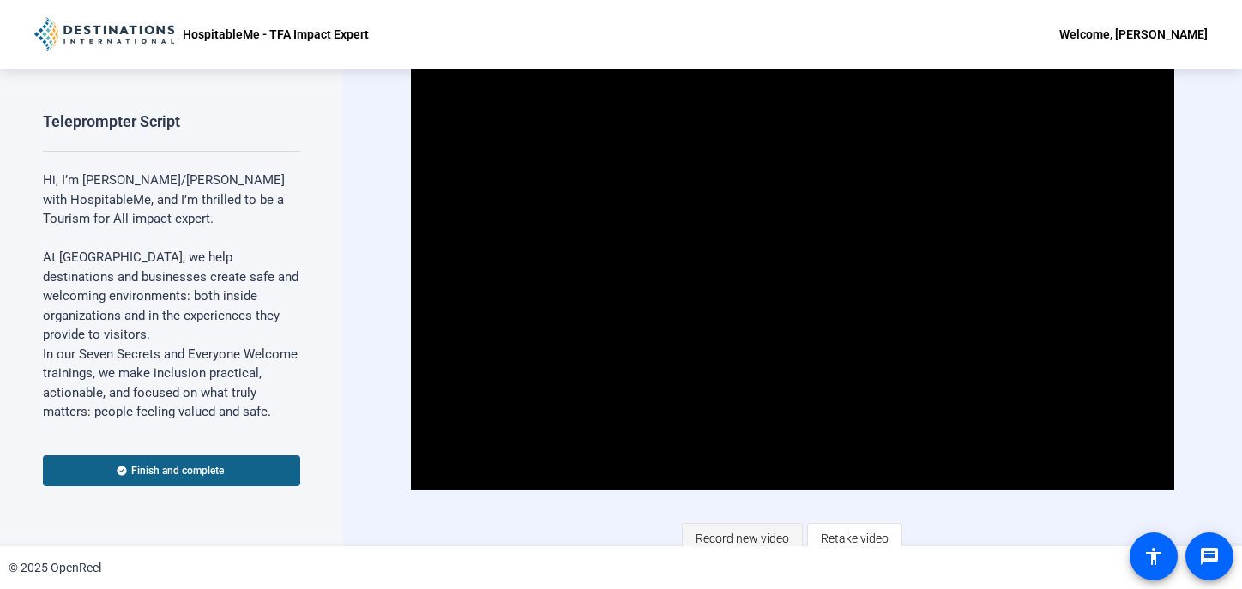
click at [748, 534] on span "Record new video" at bounding box center [743, 538] width 94 height 33
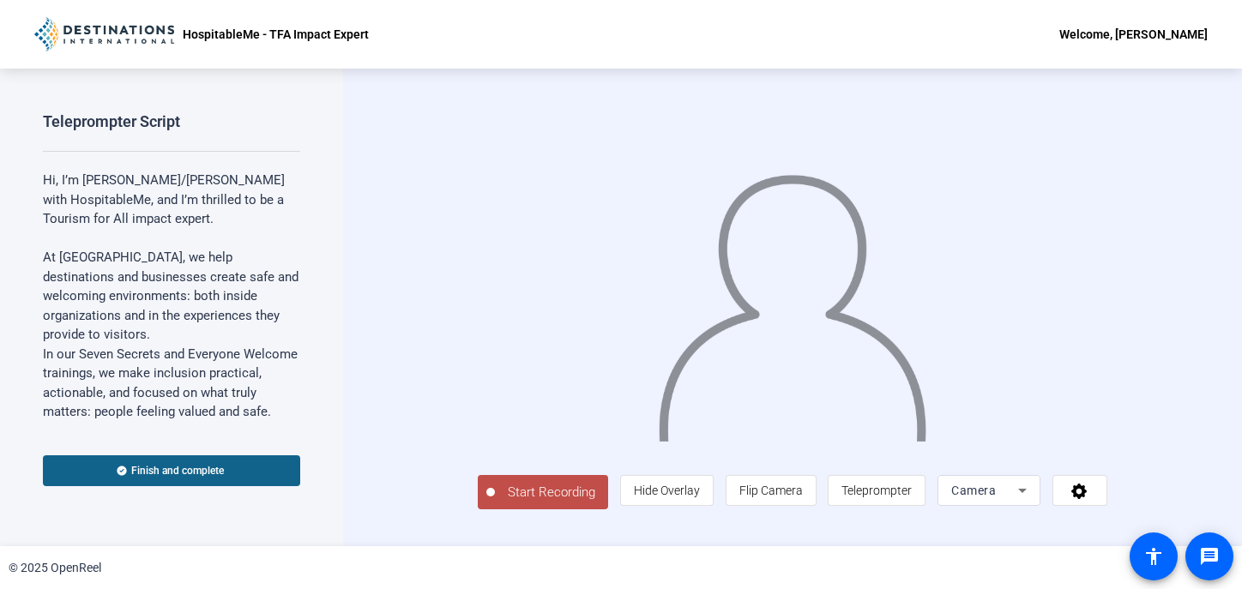
scroll to position [10, 0]
click at [912, 498] on span "Teleprompter" at bounding box center [877, 491] width 70 height 14
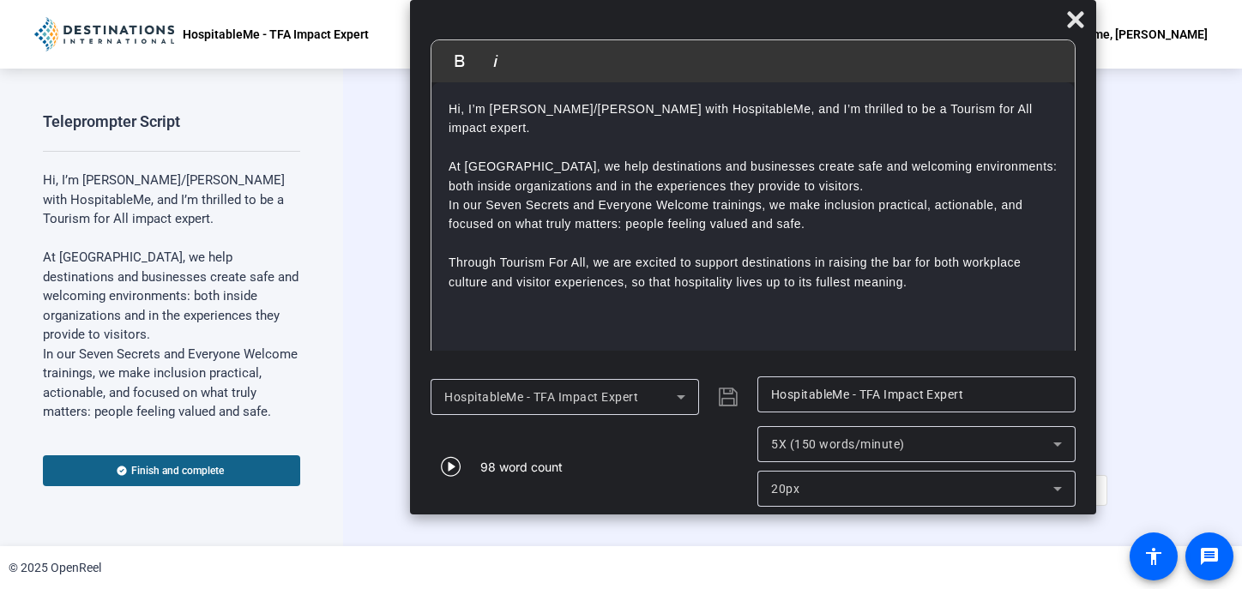
drag, startPoint x: 673, startPoint y: 25, endPoint x: 849, endPoint y: -25, distance: 183.6
click at [849, 0] on html "Accessibility Screen-Reader Guide, Feedback, and Issue Reporting | New window H…" at bounding box center [621, 294] width 1242 height 589
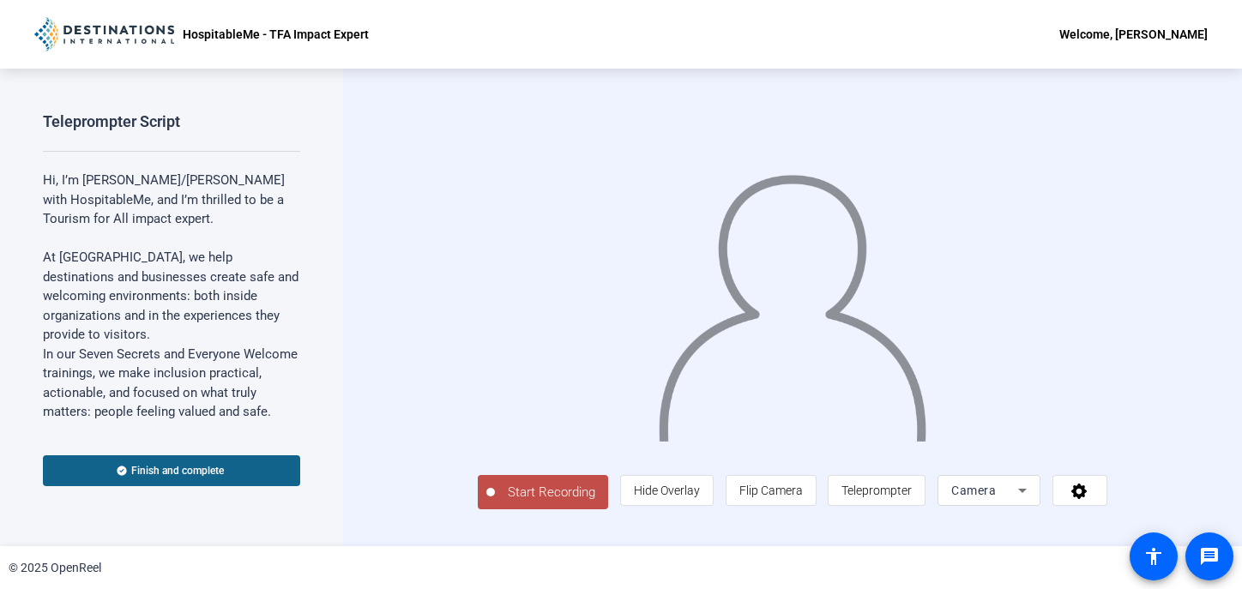
click at [495, 503] on span "Start Recording" at bounding box center [551, 493] width 113 height 20
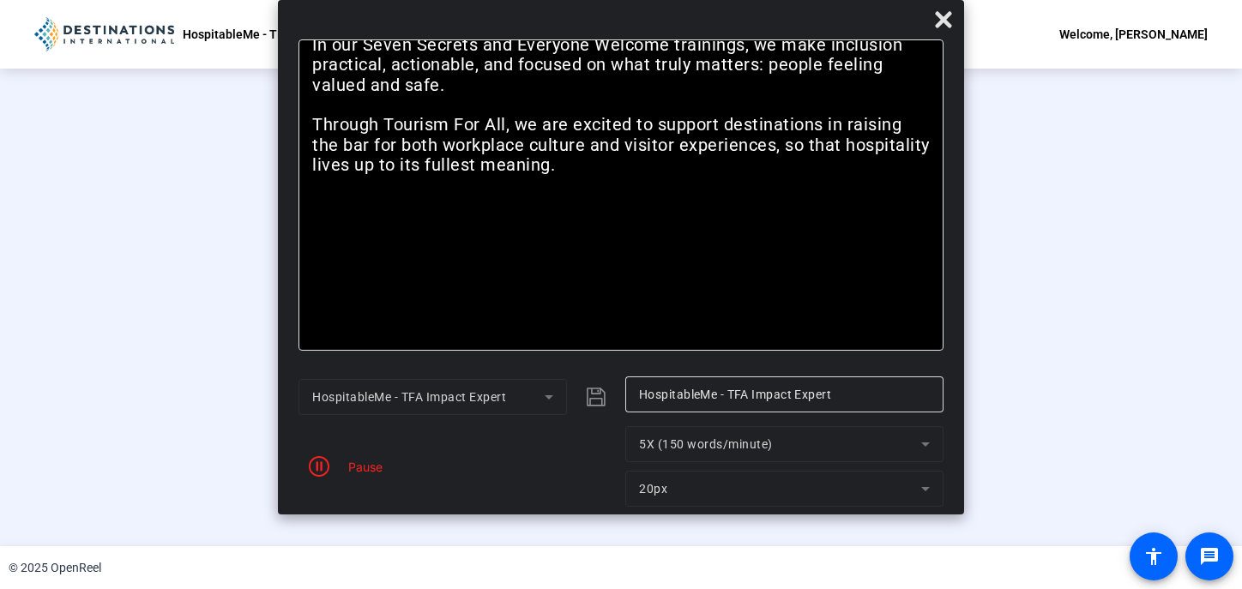
click at [361, 473] on div "Pause" at bounding box center [361, 467] width 43 height 18
click at [347, 466] on div "Pause" at bounding box center [361, 467] width 43 height 18
click at [321, 465] on icon "button" at bounding box center [319, 466] width 21 height 21
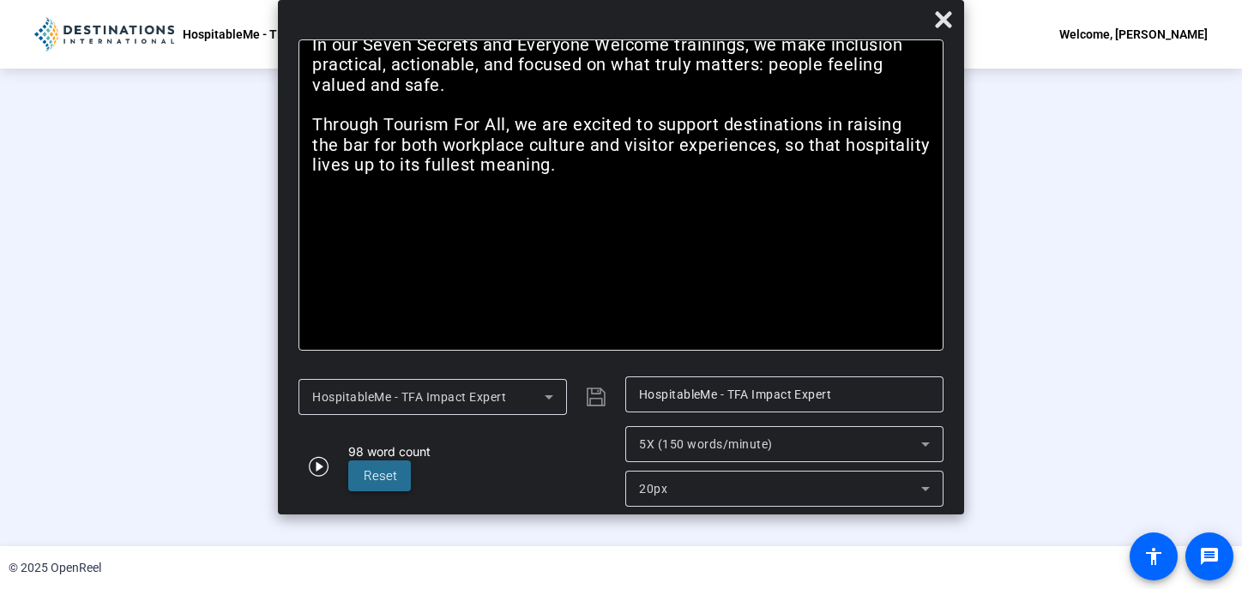
click at [407, 474] on span at bounding box center [379, 476] width 63 height 41
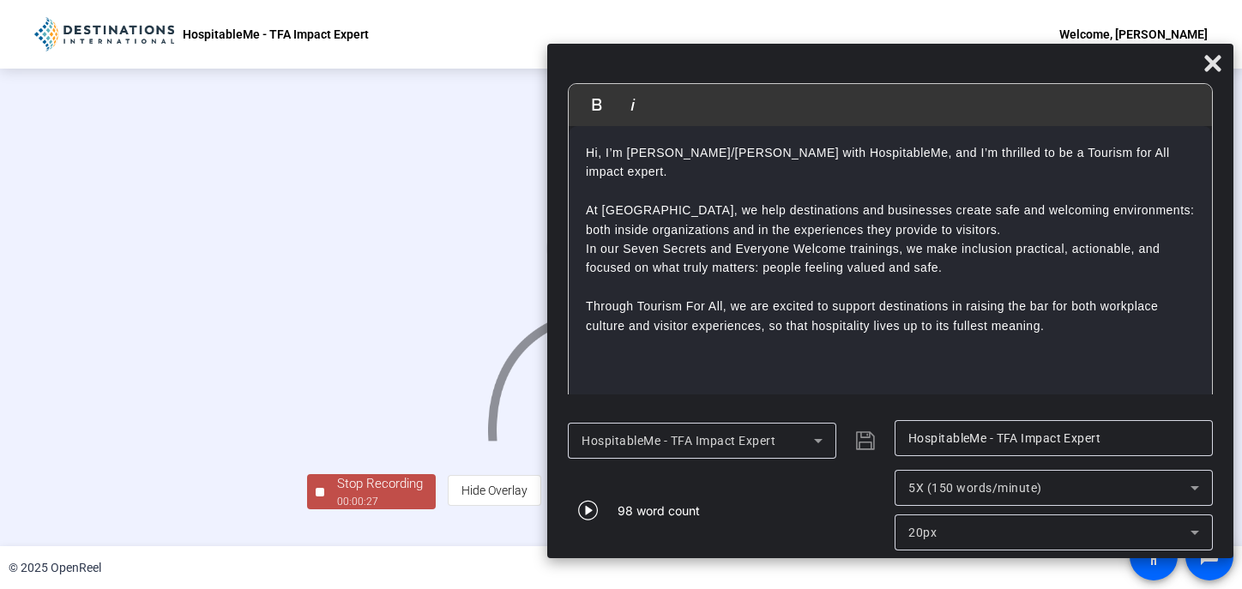
drag, startPoint x: 768, startPoint y: 30, endPoint x: 1113, endPoint y: 88, distance: 349.8
click at [1113, 82] on div at bounding box center [890, 67] width 686 height 30
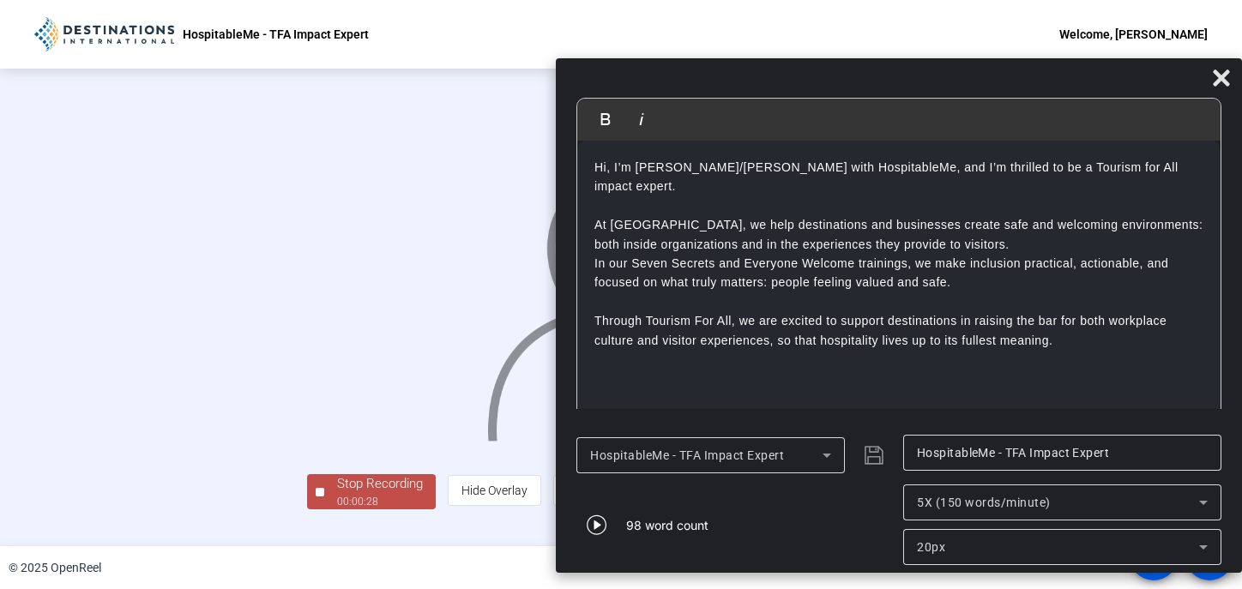
scroll to position [69, 0]
click at [337, 510] on div "00:00:29" at bounding box center [380, 501] width 86 height 15
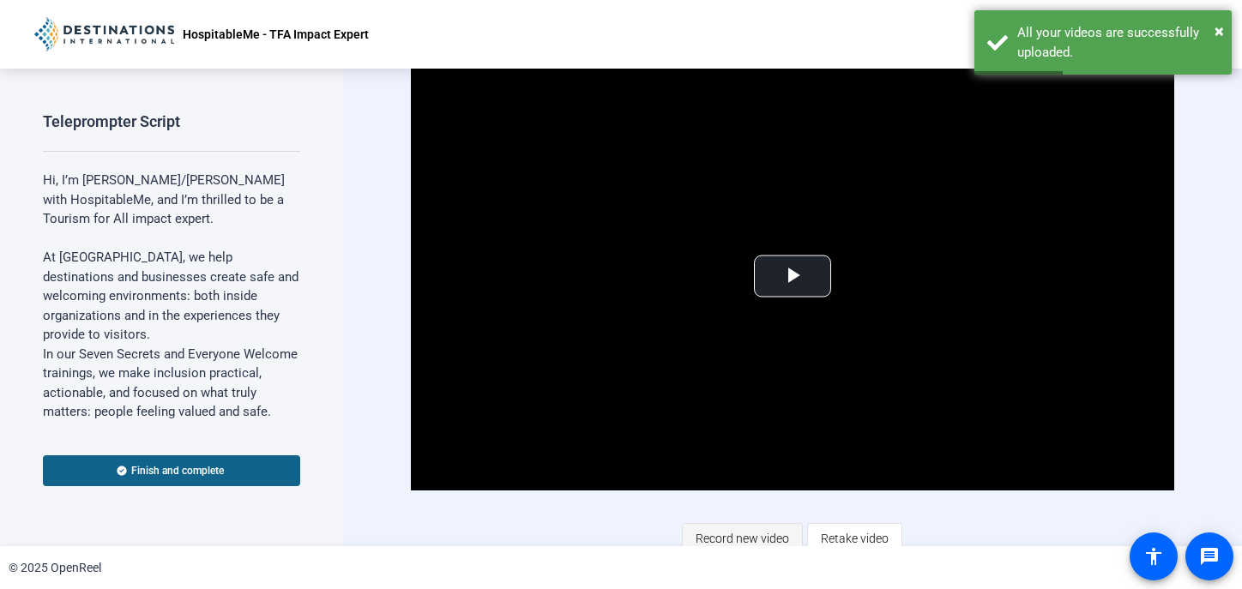
click at [738, 529] on span "Record new video" at bounding box center [743, 538] width 94 height 33
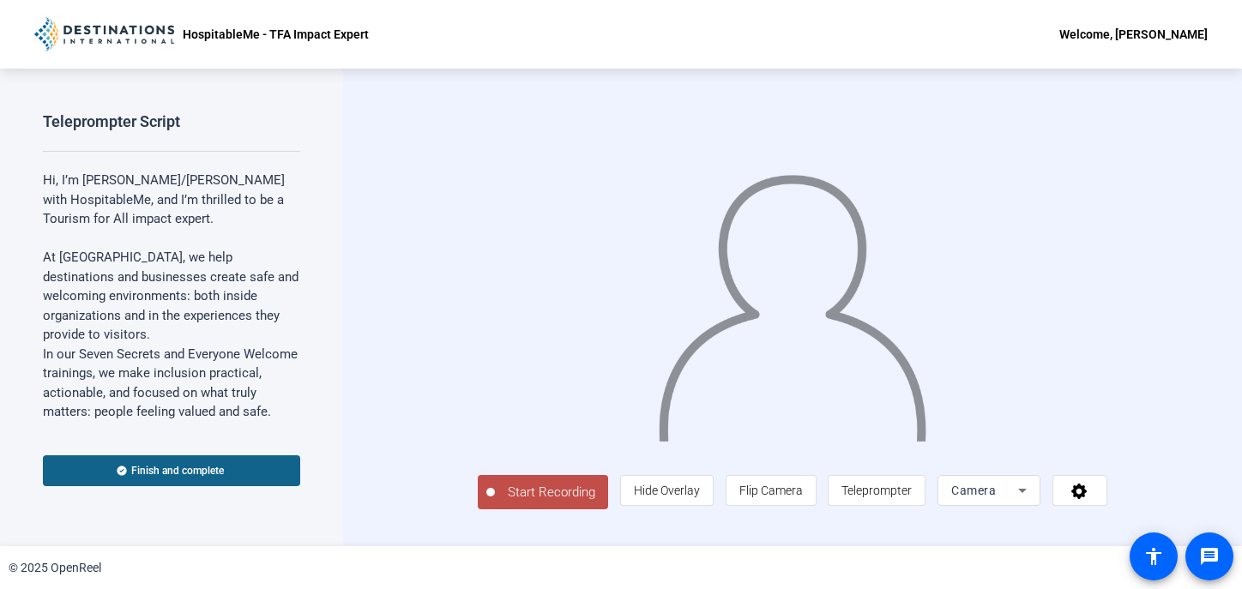
click at [495, 503] on span "Start Recording" at bounding box center [551, 493] width 113 height 20
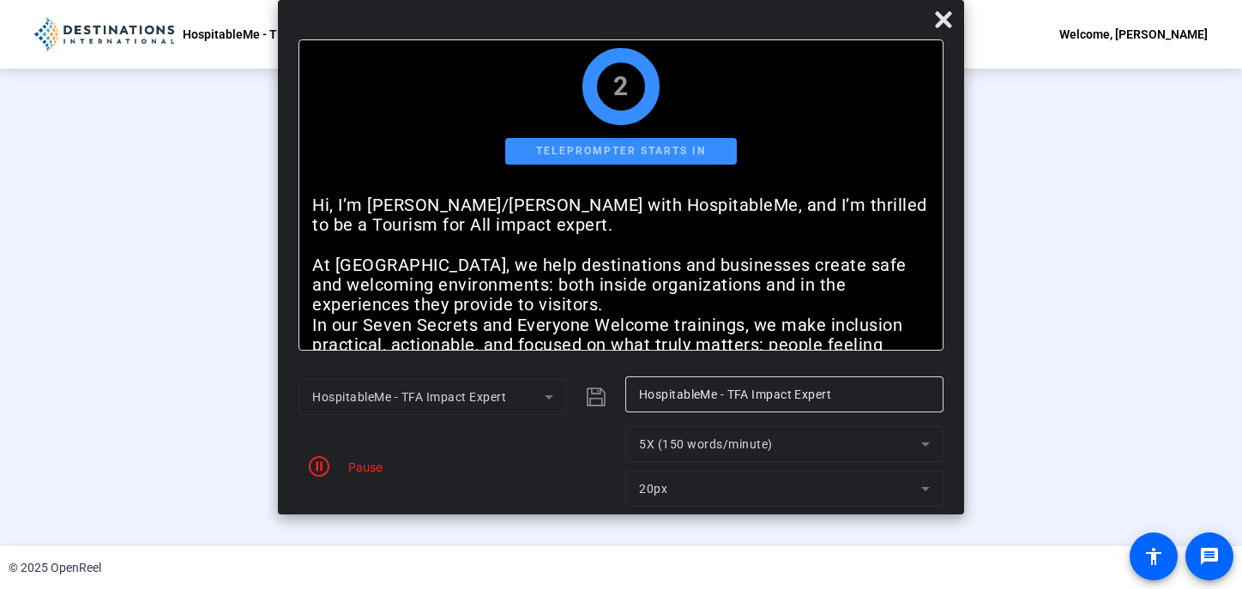
drag, startPoint x: 587, startPoint y: 15, endPoint x: 586, endPoint y: -58, distance: 72.9
click at [586, 0] on html "Accessibility Screen-Reader Guide, Feedback, and Issue Reporting | New window H…" at bounding box center [621, 294] width 1242 height 589
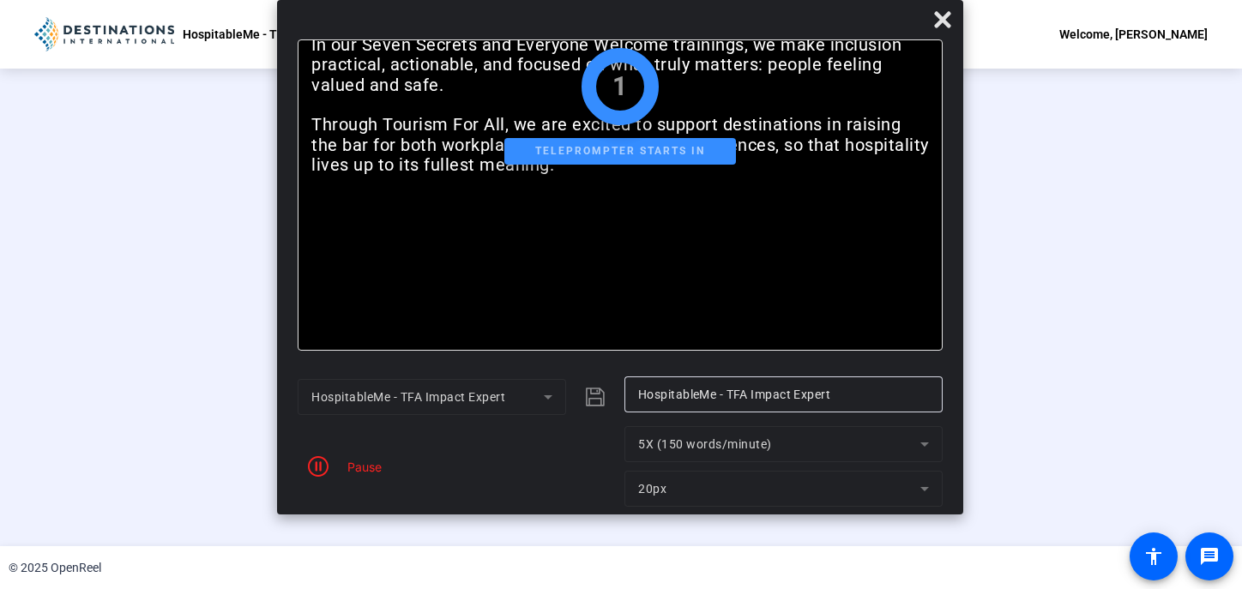
drag, startPoint x: 887, startPoint y: 19, endPoint x: 884, endPoint y: -45, distance: 64.4
click at [884, 0] on html "Accessibility Screen-Reader Guide, Feedback, and Issue Reporting | New window H…" at bounding box center [621, 294] width 1242 height 589
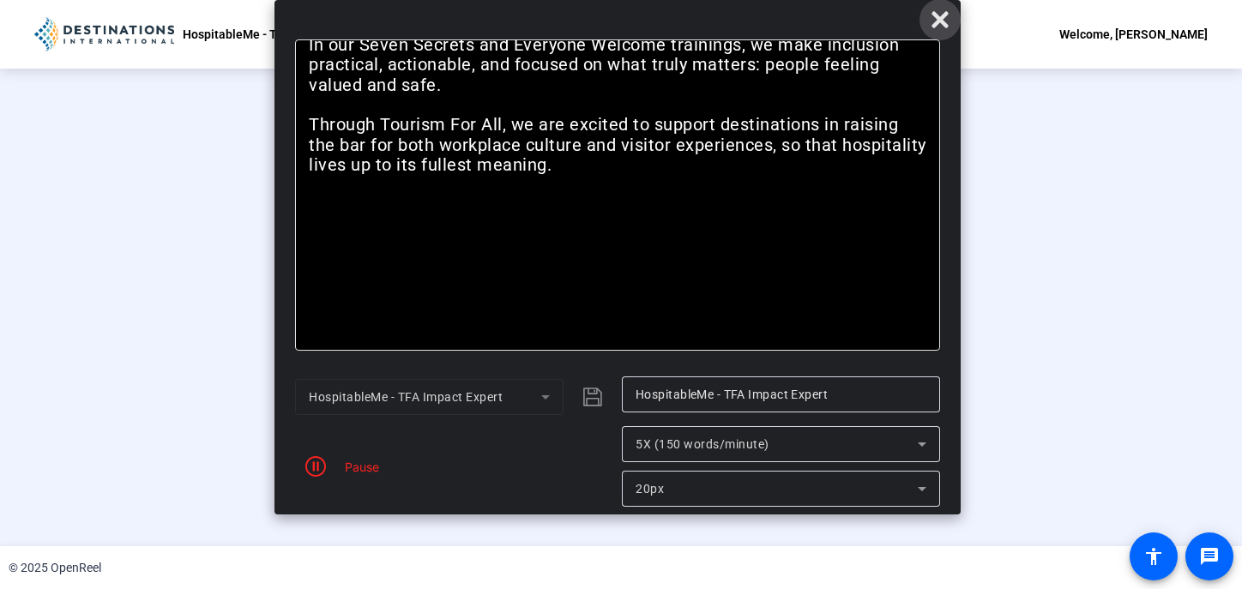
click at [942, 17] on icon at bounding box center [940, 19] width 16 height 16
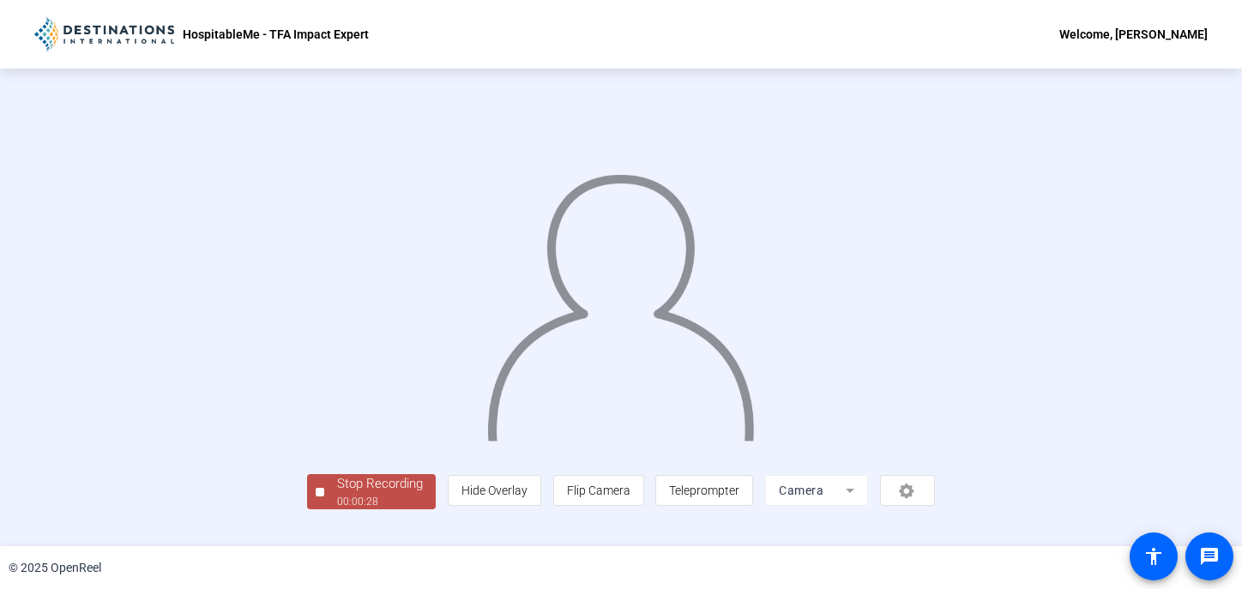
scroll to position [69, 0]
click at [337, 510] on div "00:00:29" at bounding box center [380, 501] width 86 height 15
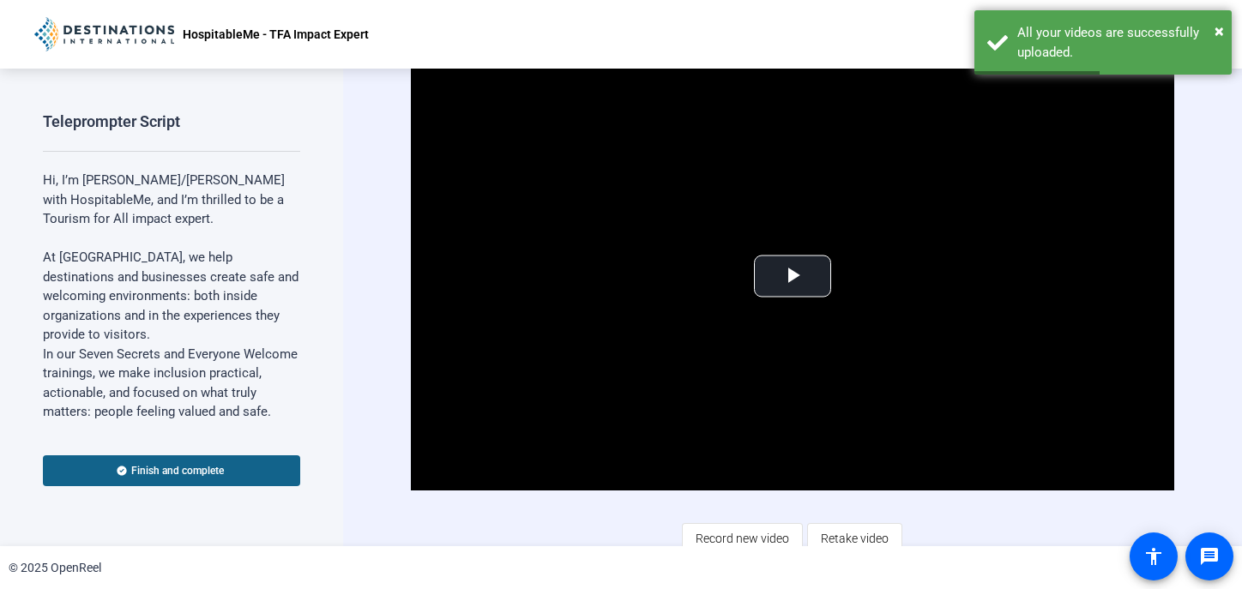
scroll to position [13, 0]
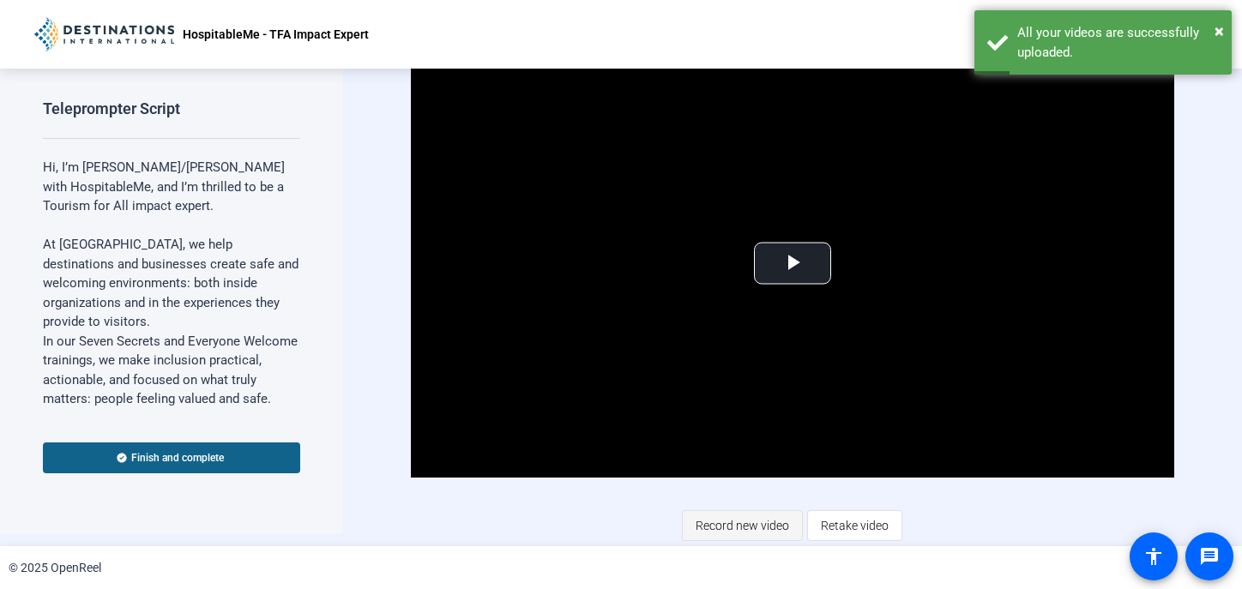
click at [743, 534] on span "Record new video" at bounding box center [743, 526] width 94 height 33
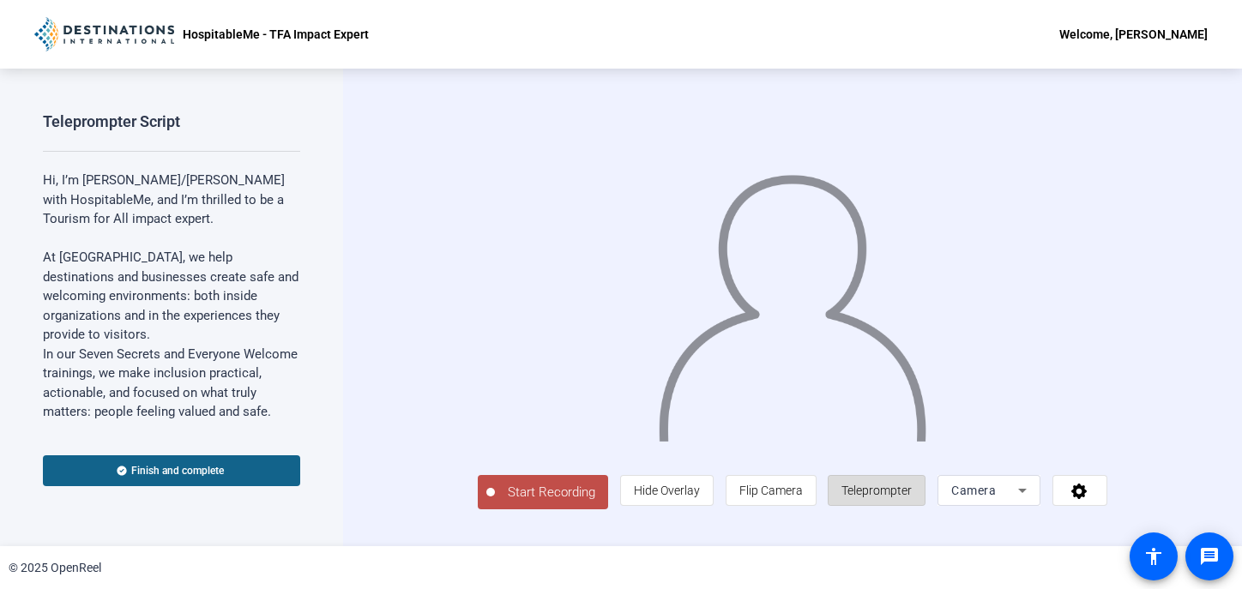
click at [912, 507] on span "Teleprompter" at bounding box center [877, 490] width 70 height 33
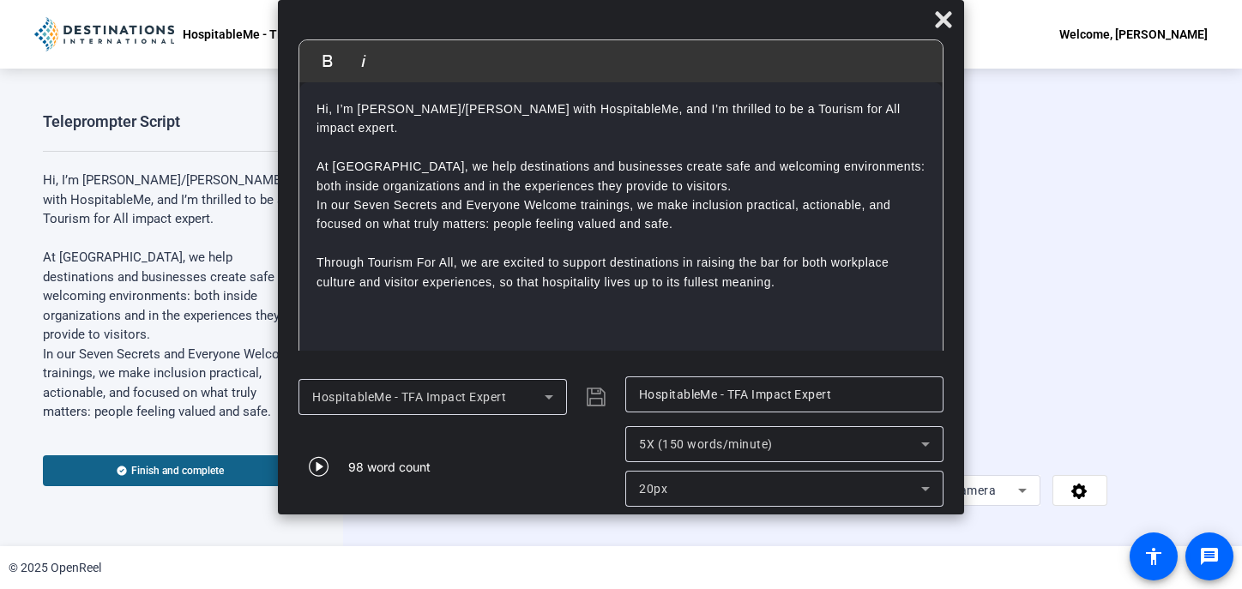
drag, startPoint x: 649, startPoint y: 11, endPoint x: 649, endPoint y: -40, distance: 51.5
click at [649, 0] on html "Accessibility Screen-Reader Guide, Feedback, and Issue Reporting | New window H…" at bounding box center [621, 294] width 1242 height 589
drag, startPoint x: 311, startPoint y: 109, endPoint x: 308, endPoint y: 59, distance: 49.9
click at [308, 59] on div "Bold Italic Hi, I’m Billy Kolber/Kenny Popora with HospitableMe, and I’m thrill…" at bounding box center [621, 202] width 645 height 327
click at [922, 444] on icon at bounding box center [925, 444] width 21 height 21
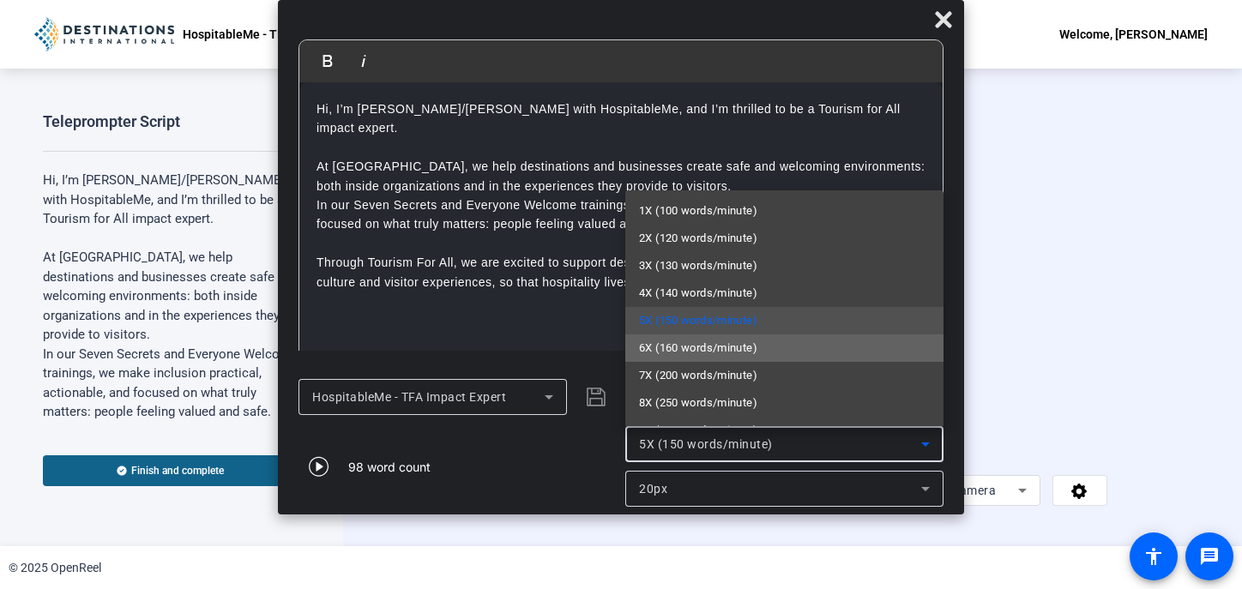
click at [877, 353] on mat-option "6X (160 words/minute)" at bounding box center [784, 348] width 318 height 27
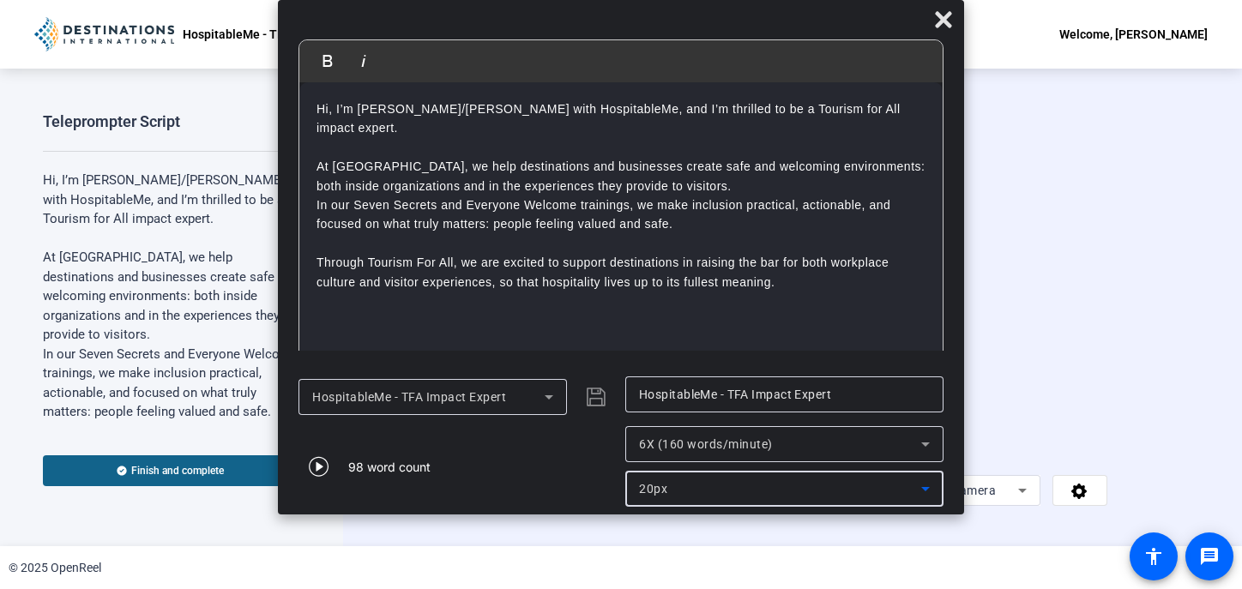
click at [907, 488] on div "20px" at bounding box center [780, 489] width 282 height 21
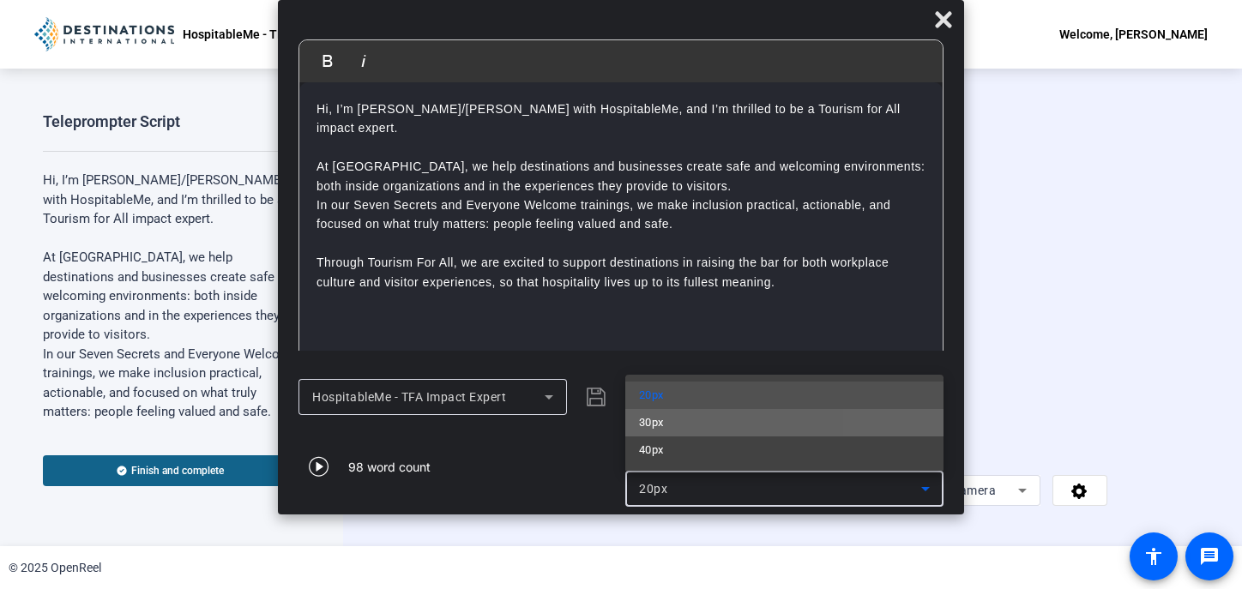
click at [890, 430] on mat-option "30px" at bounding box center [784, 422] width 318 height 27
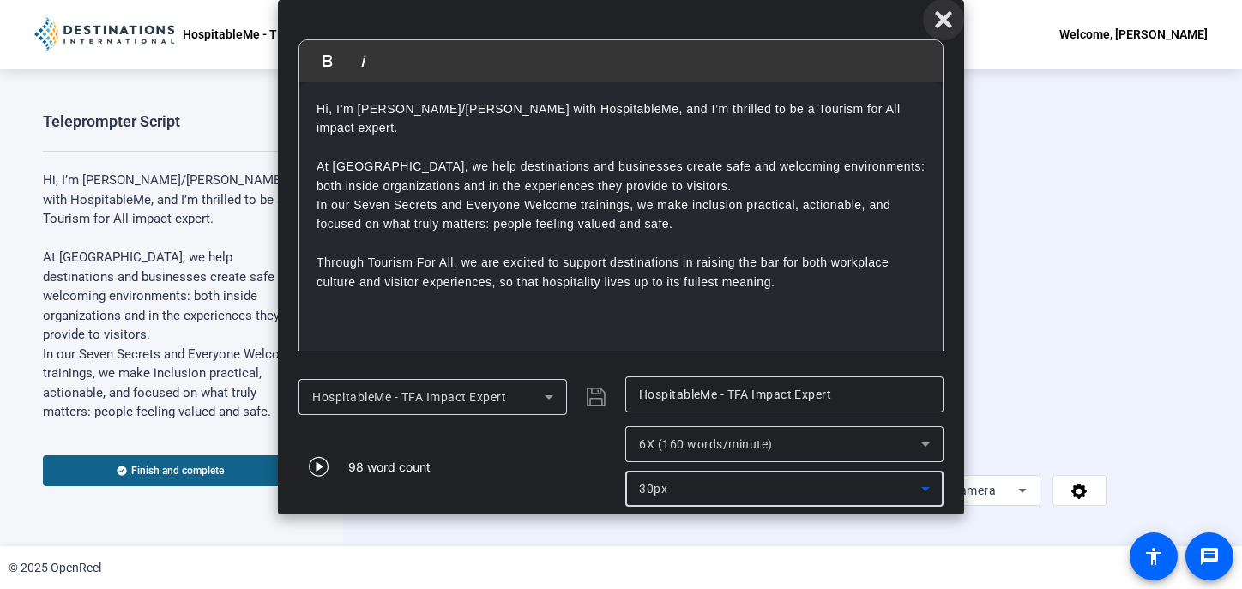
click at [940, 23] on icon at bounding box center [943, 19] width 16 height 16
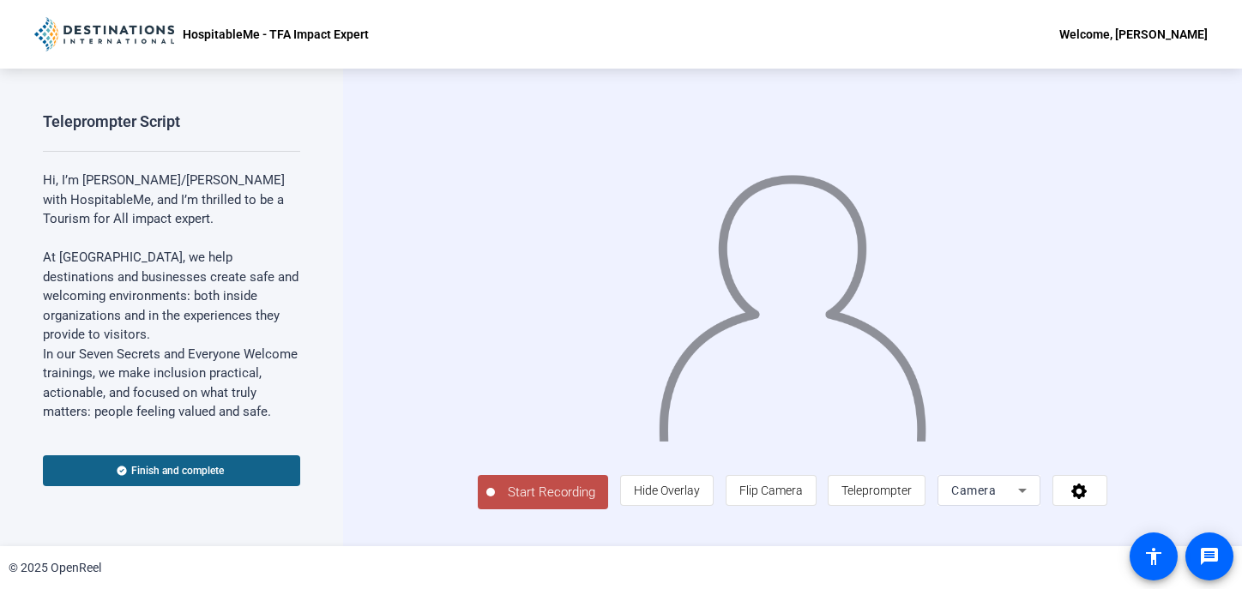
click at [497, 503] on span "Start Recording" at bounding box center [551, 493] width 113 height 20
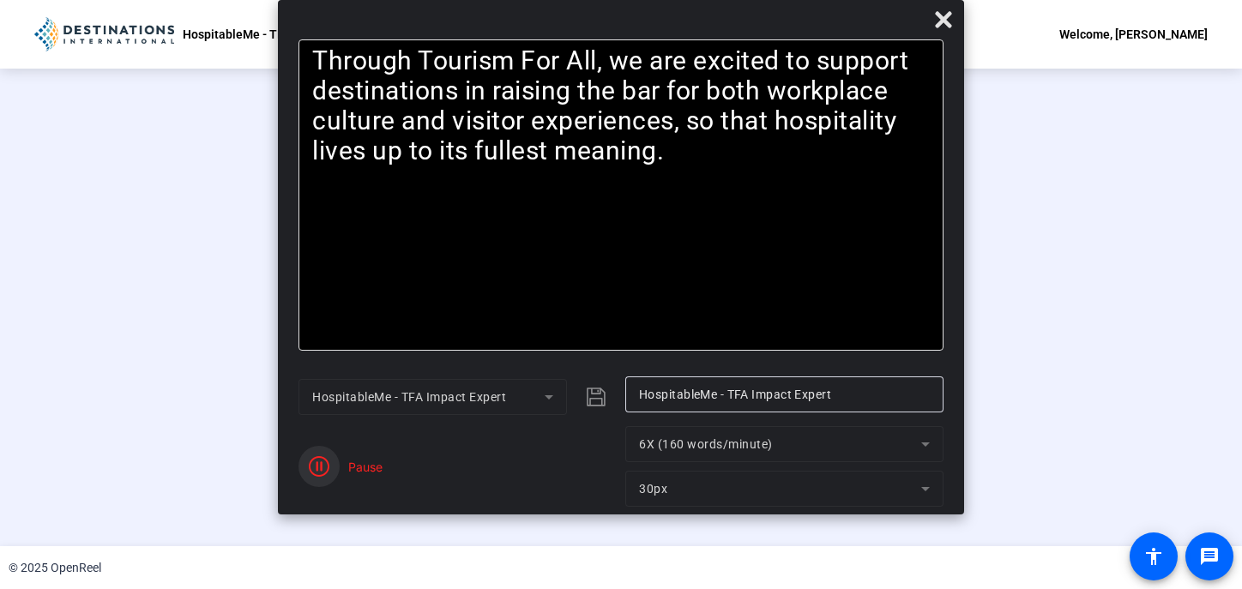
click at [324, 458] on icon "button" at bounding box center [319, 466] width 21 height 21
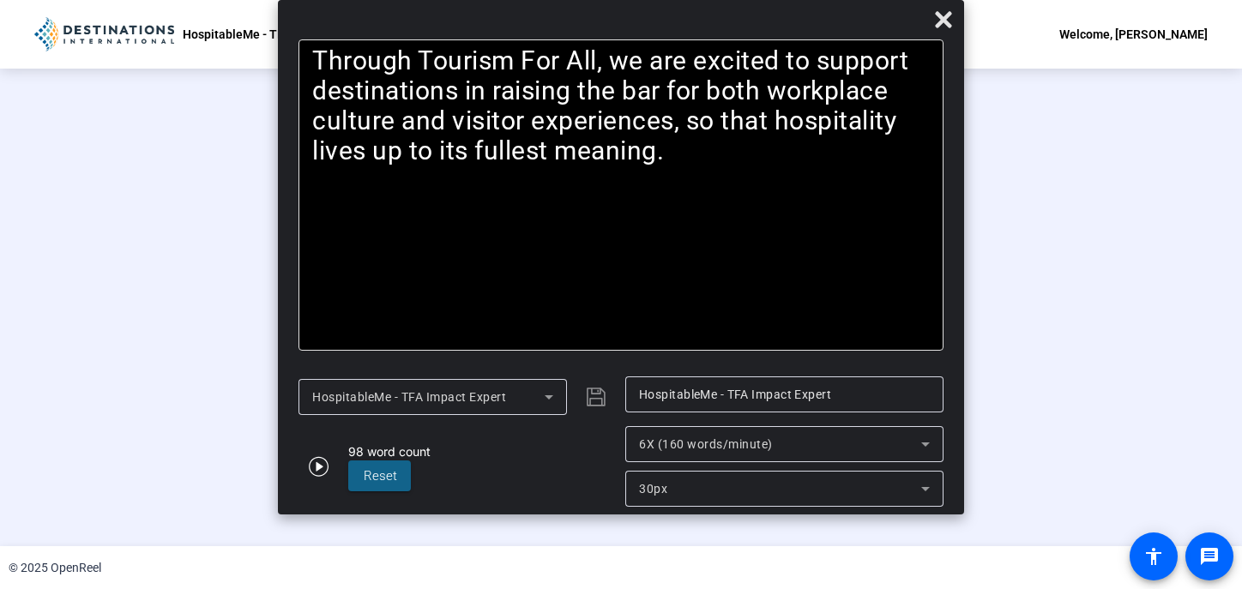
scroll to position [69, 0]
click at [337, 510] on div "00:00:44" at bounding box center [380, 501] width 86 height 15
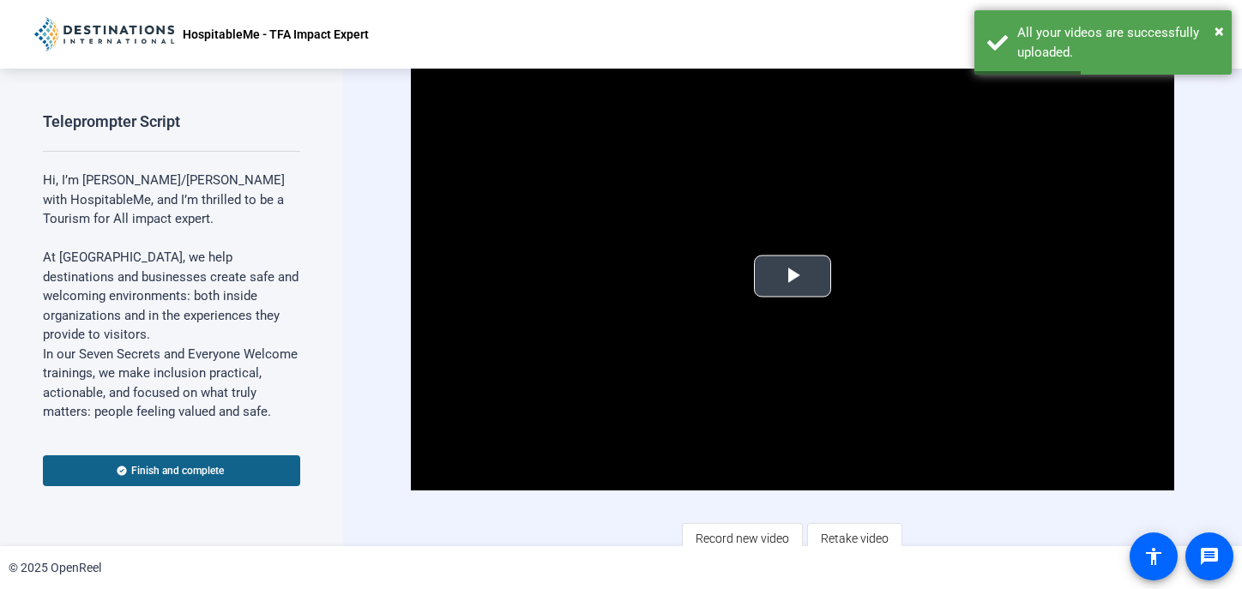
click at [793, 276] on span "Video Player" at bounding box center [793, 276] width 0 height 0
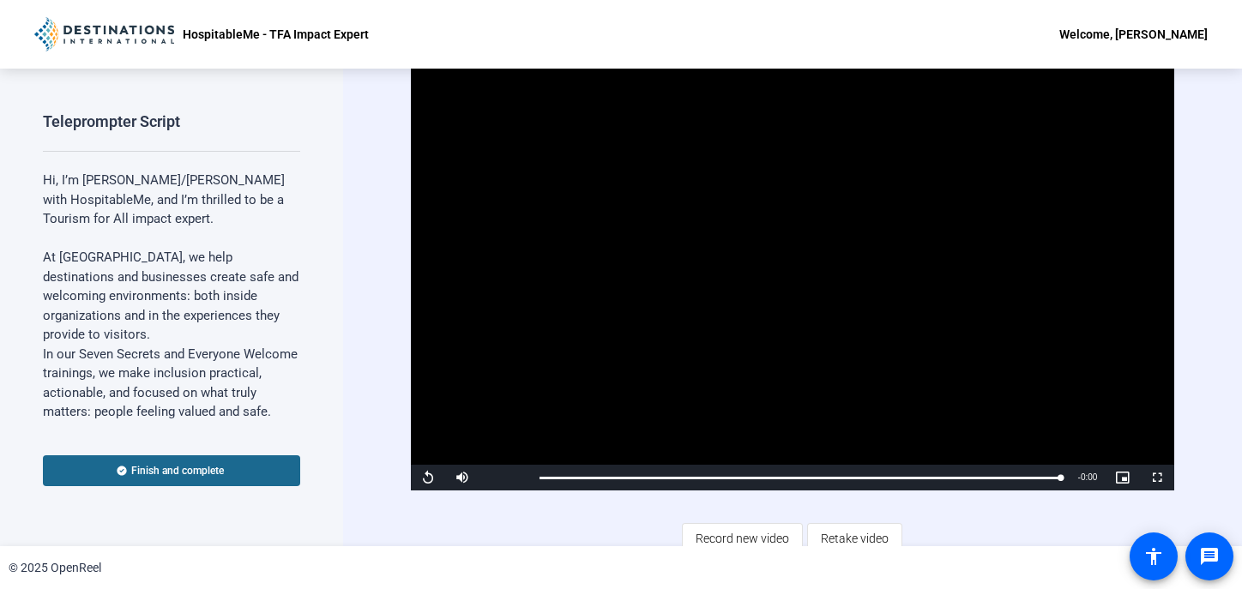
click at [150, 466] on span "Finish and complete" at bounding box center [177, 471] width 93 height 14
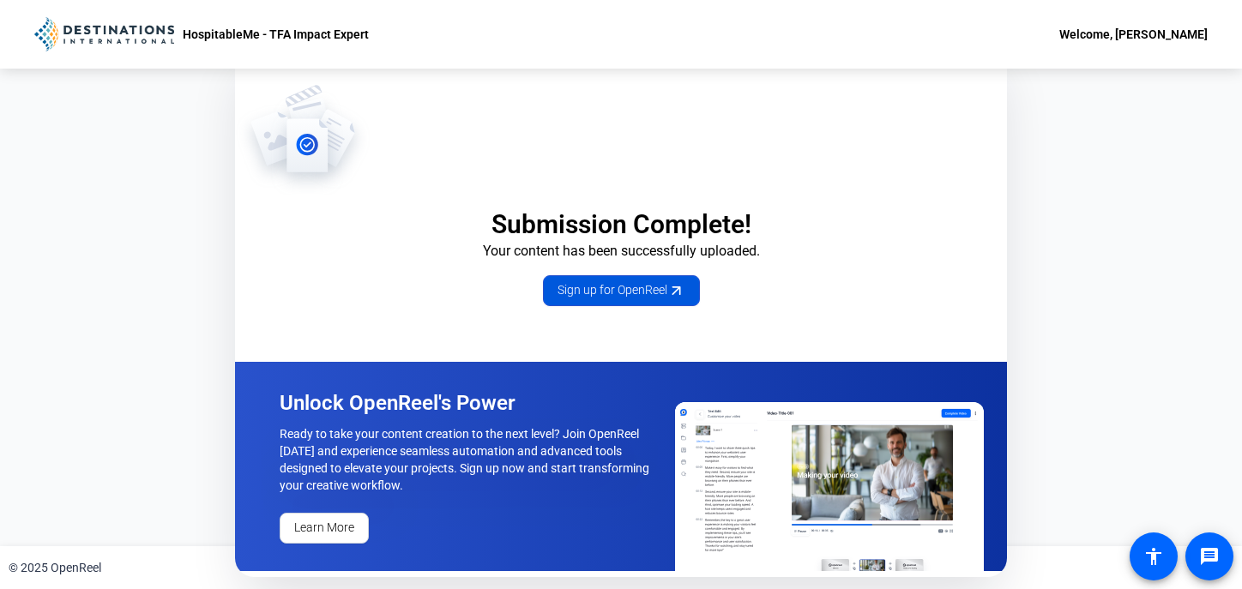
click at [618, 286] on span "Sign up for OpenReel" at bounding box center [622, 290] width 128 height 18
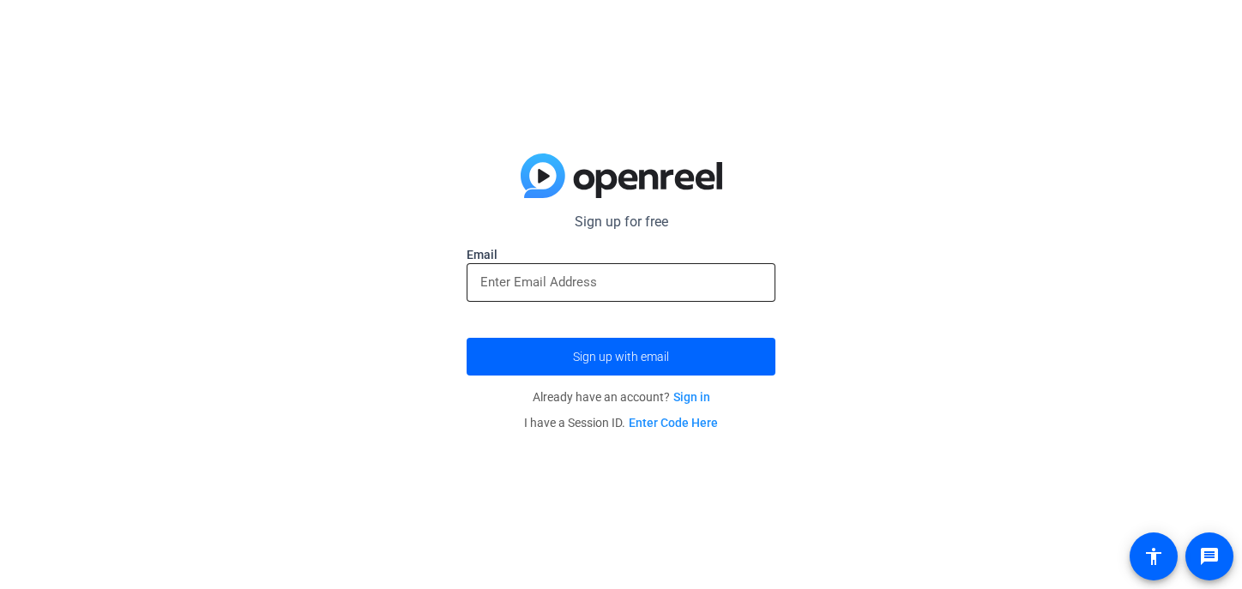
click at [571, 293] on div at bounding box center [620, 282] width 281 height 39
click at [567, 281] on input "email" at bounding box center [620, 282] width 281 height 21
type input "[PERSON_NAME][EMAIL_ADDRESS][DOMAIN_NAME]"
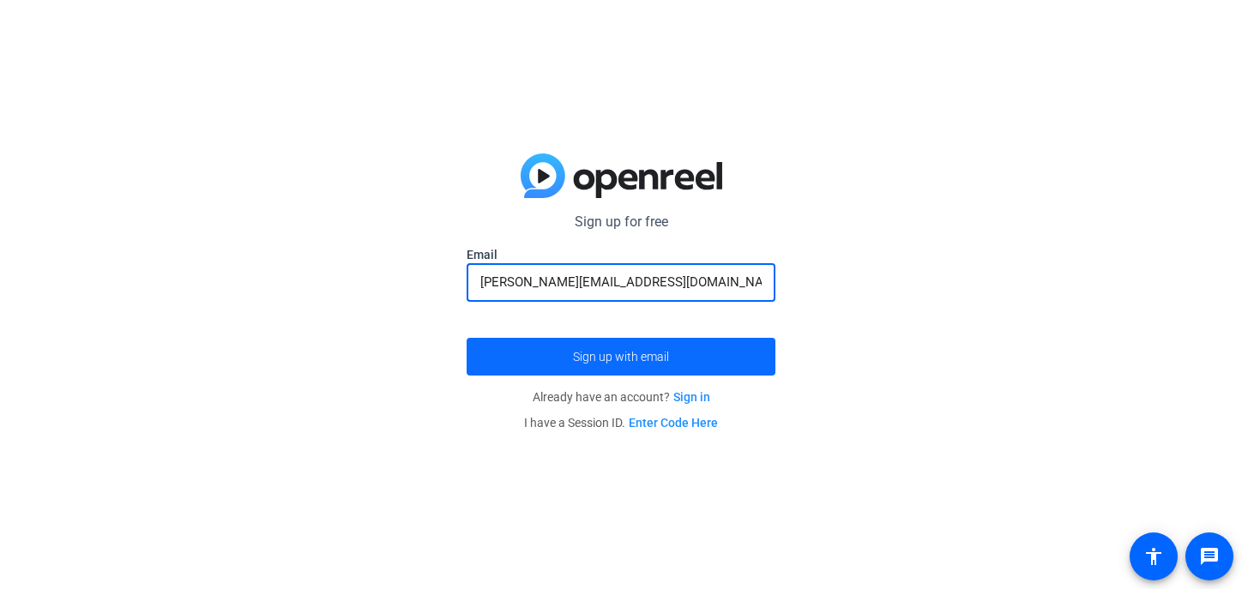
click at [609, 357] on span "Sign up with email" at bounding box center [621, 357] width 96 height 0
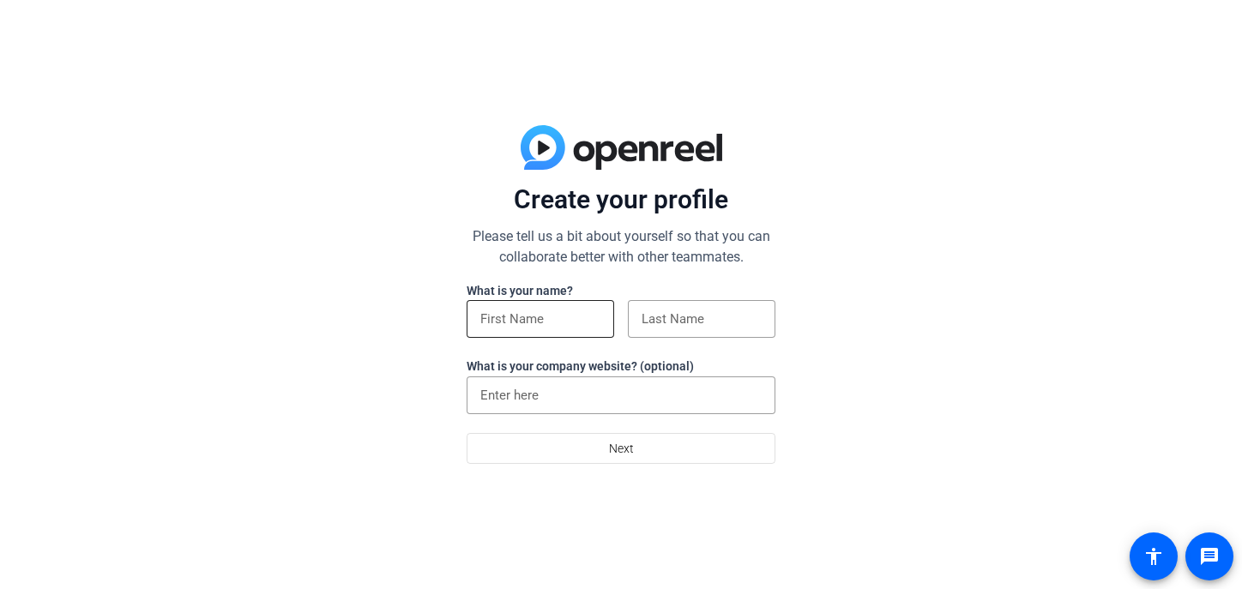
click at [522, 311] on input at bounding box center [540, 319] width 120 height 21
type input "[PERSON_NAME]"
type input "Kolber"
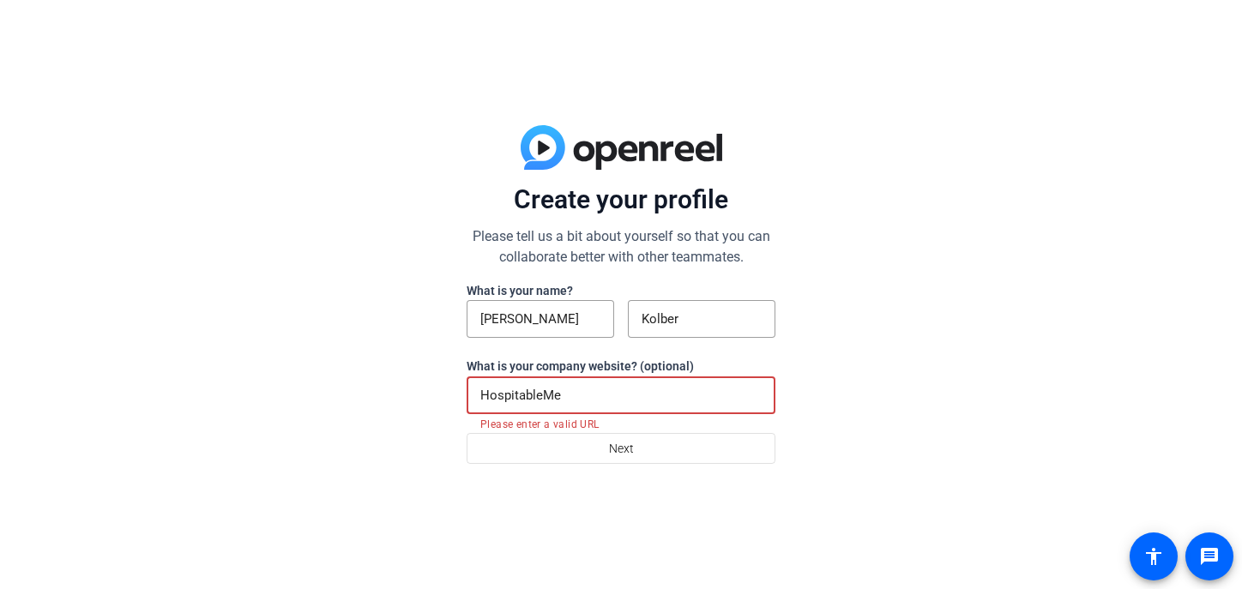
click at [581, 402] on input "HospitableMe" at bounding box center [620, 395] width 281 height 21
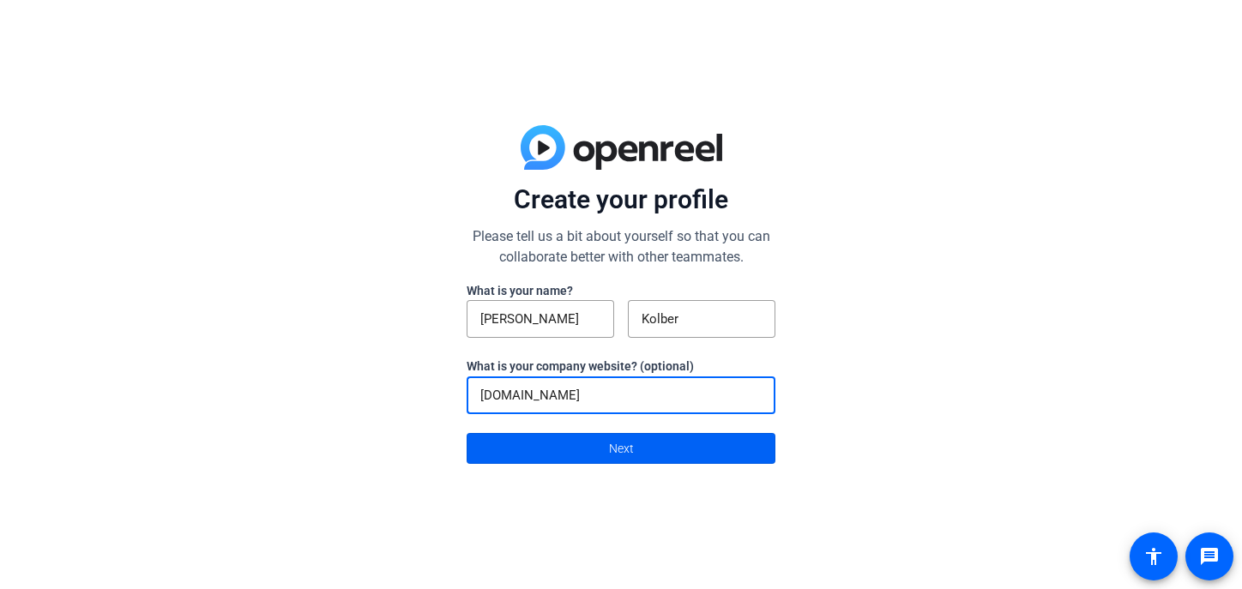
type input "[DOMAIN_NAME]"
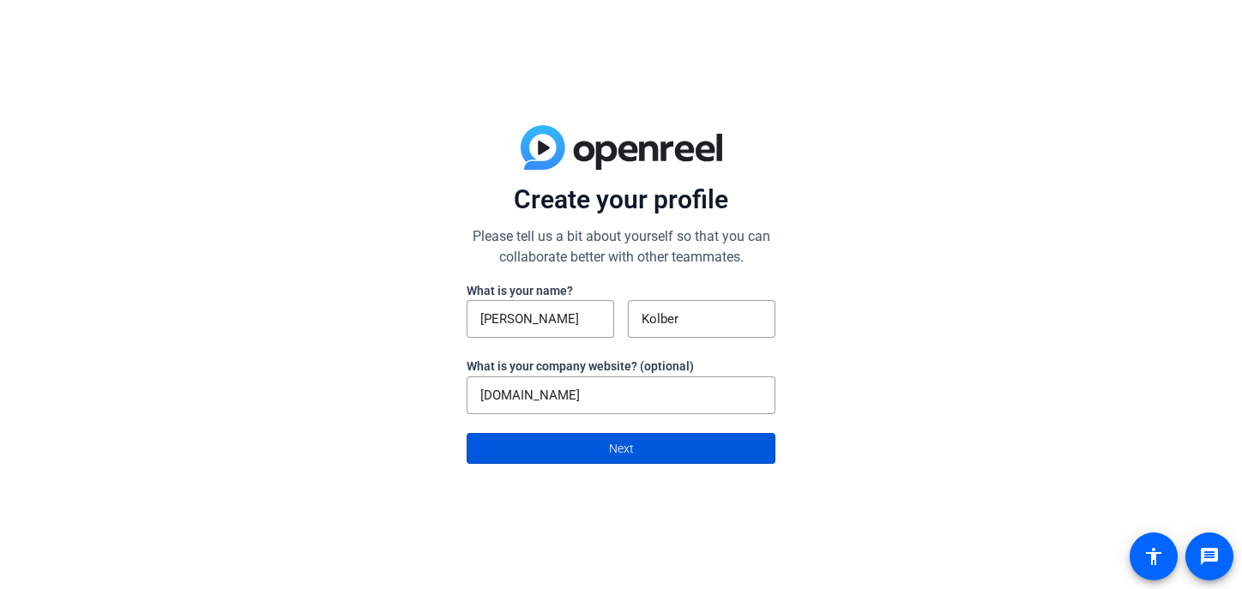
click at [627, 453] on span "Next" at bounding box center [621, 448] width 25 height 33
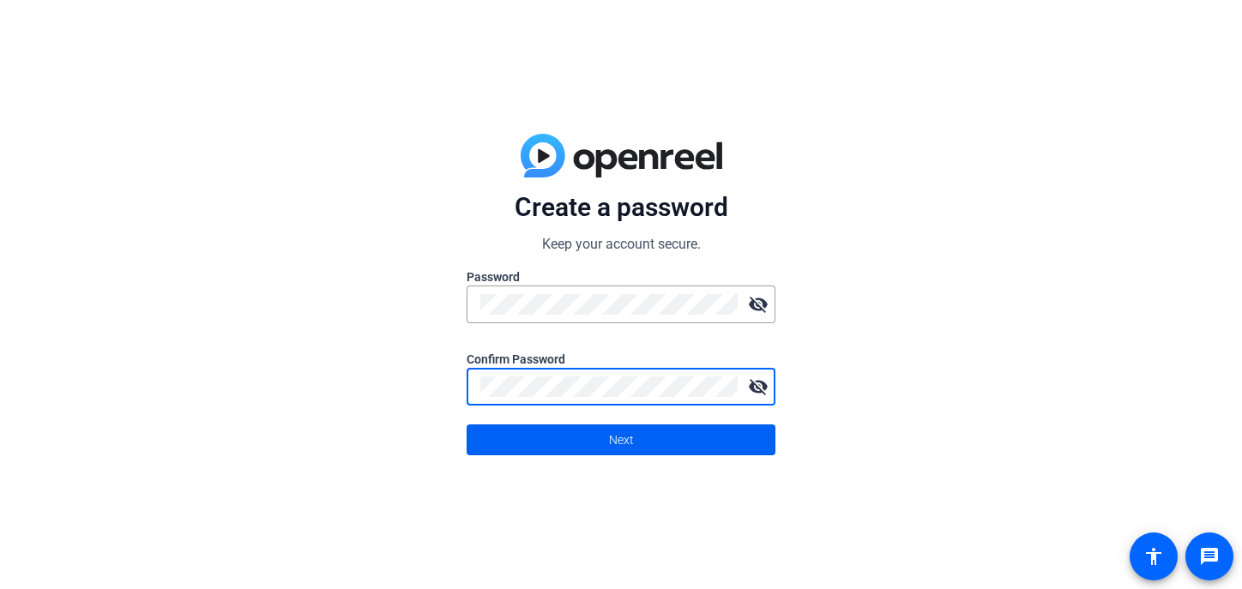
click at [629, 438] on span "Next" at bounding box center [621, 440] width 25 height 33
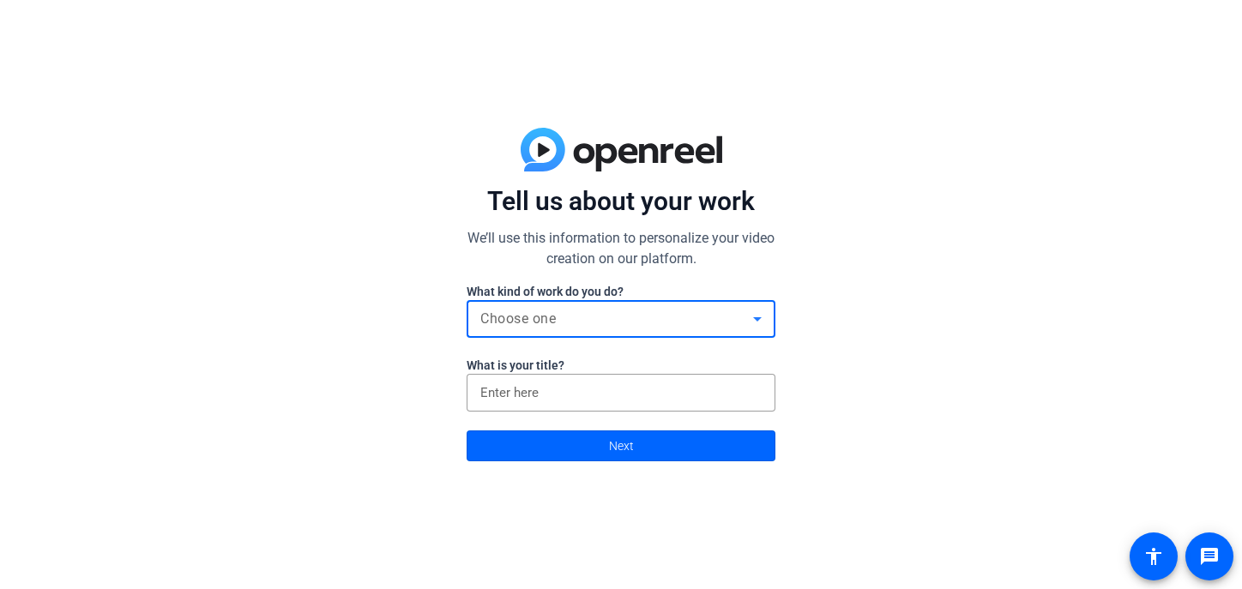
click at [549, 319] on span "Choose one" at bounding box center [517, 319] width 75 height 16
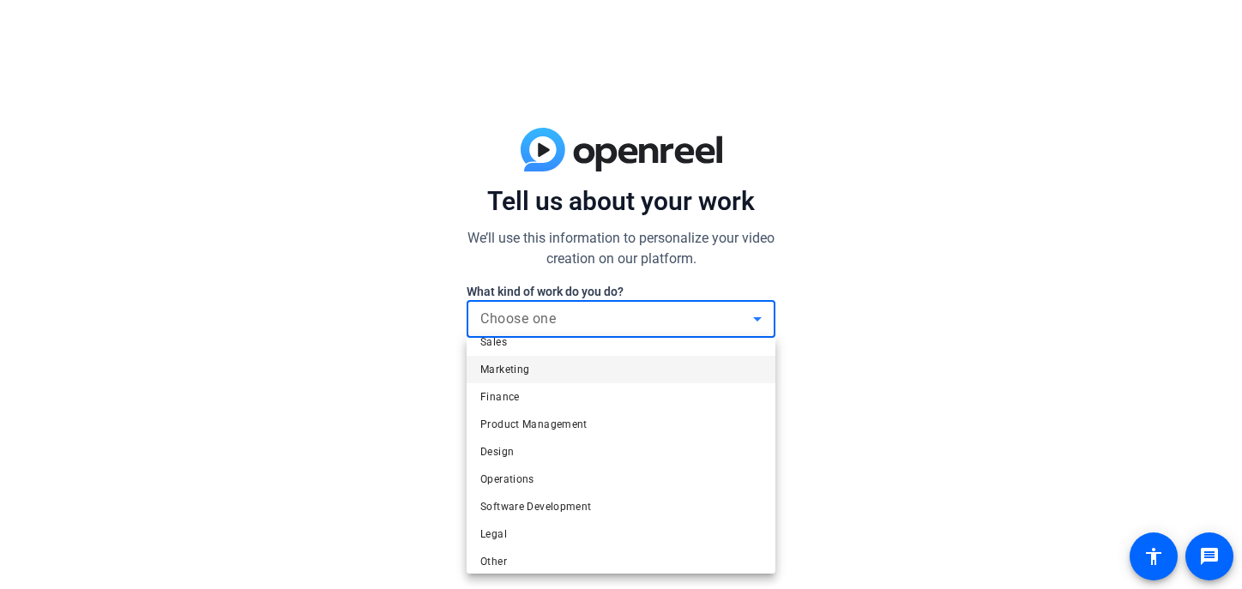
scroll to position [52, 0]
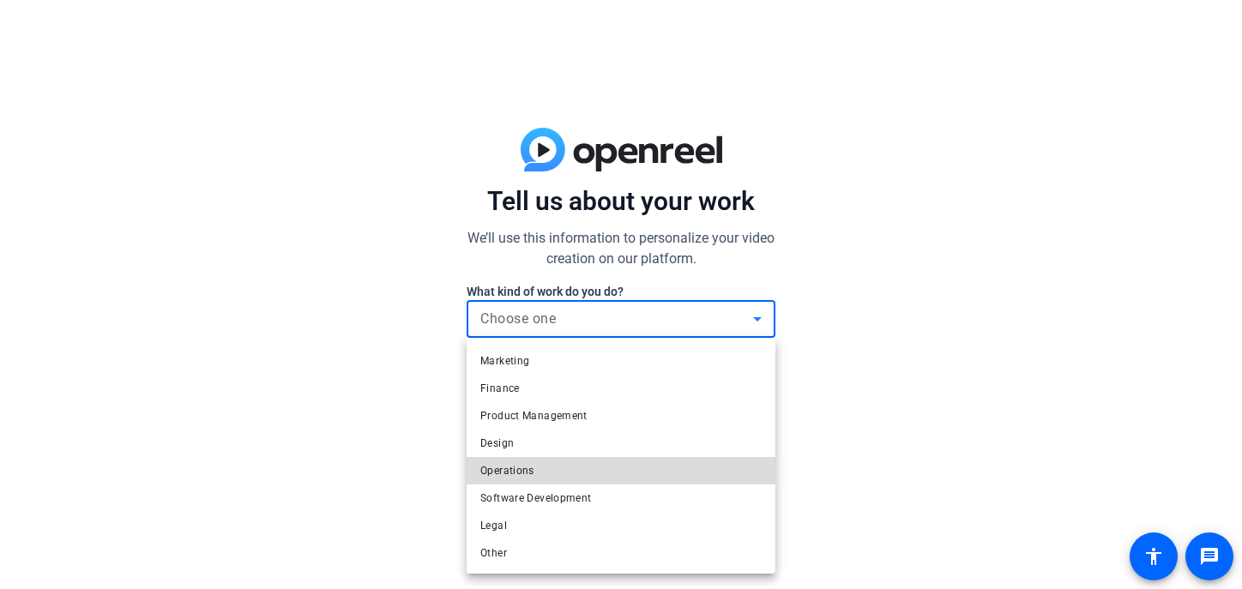
click at [521, 467] on span "Operations" at bounding box center [507, 471] width 54 height 21
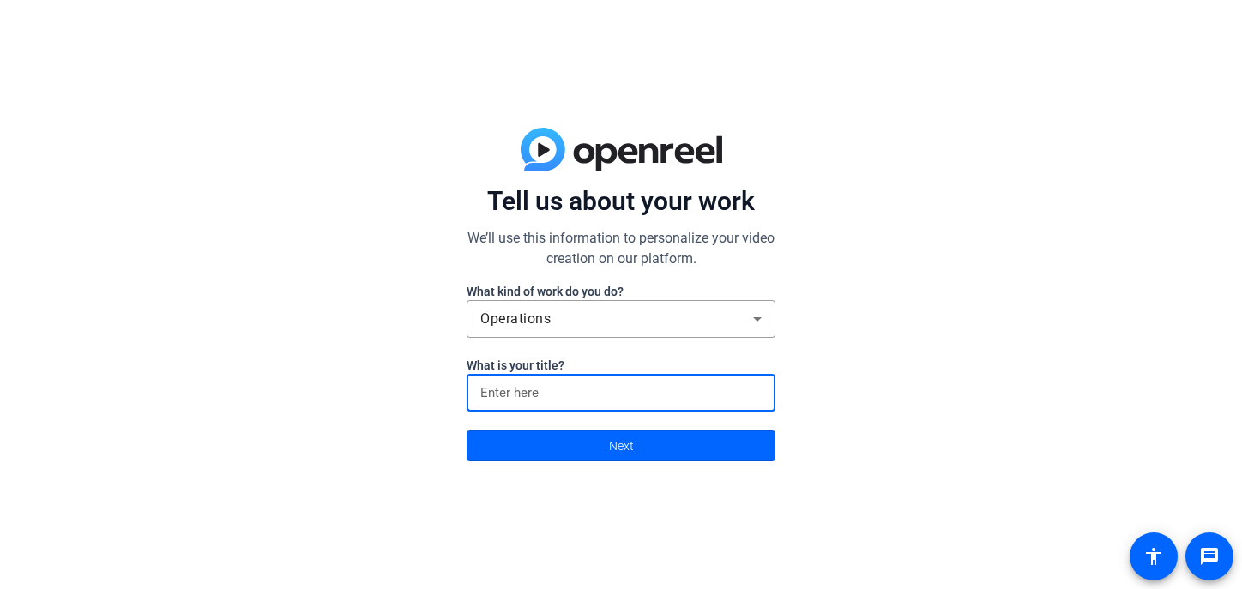
click at [561, 393] on input at bounding box center [620, 393] width 281 height 21
type input "Partner"
click at [612, 444] on span "Next" at bounding box center [621, 446] width 25 height 33
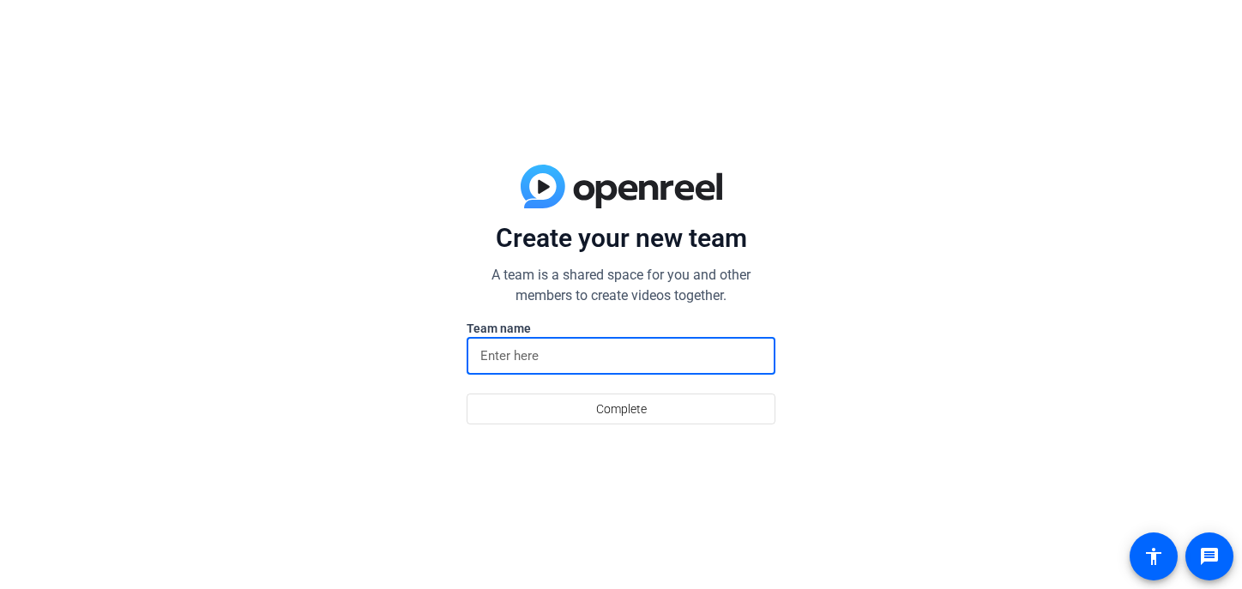
click at [569, 357] on input at bounding box center [620, 356] width 281 height 21
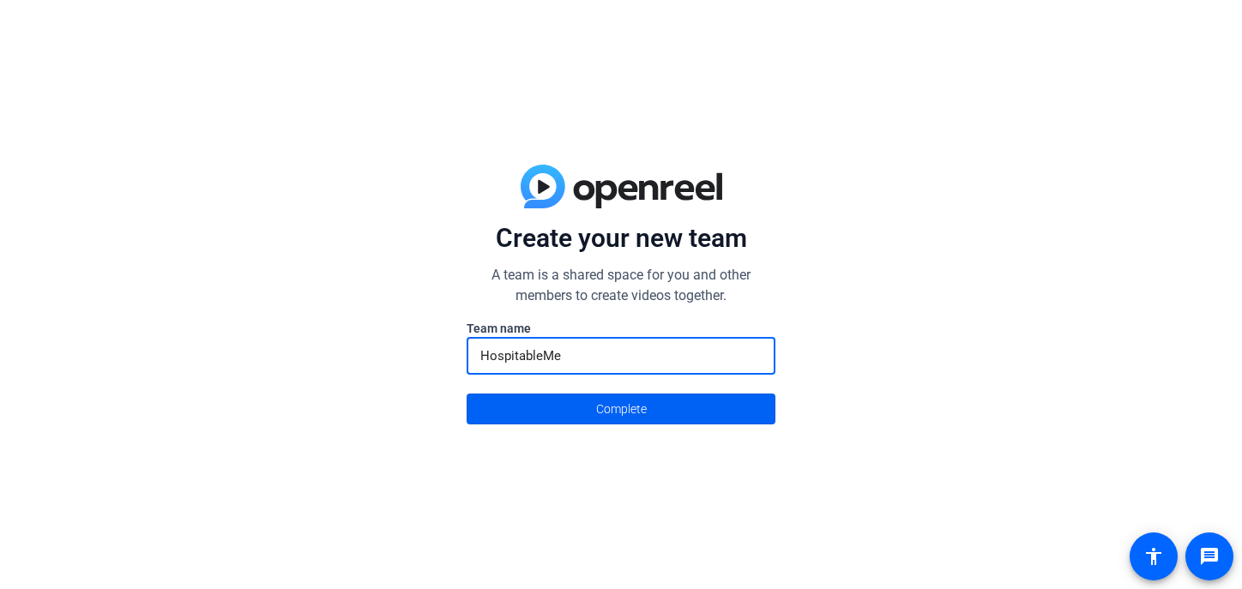
type input "HospitableMe"
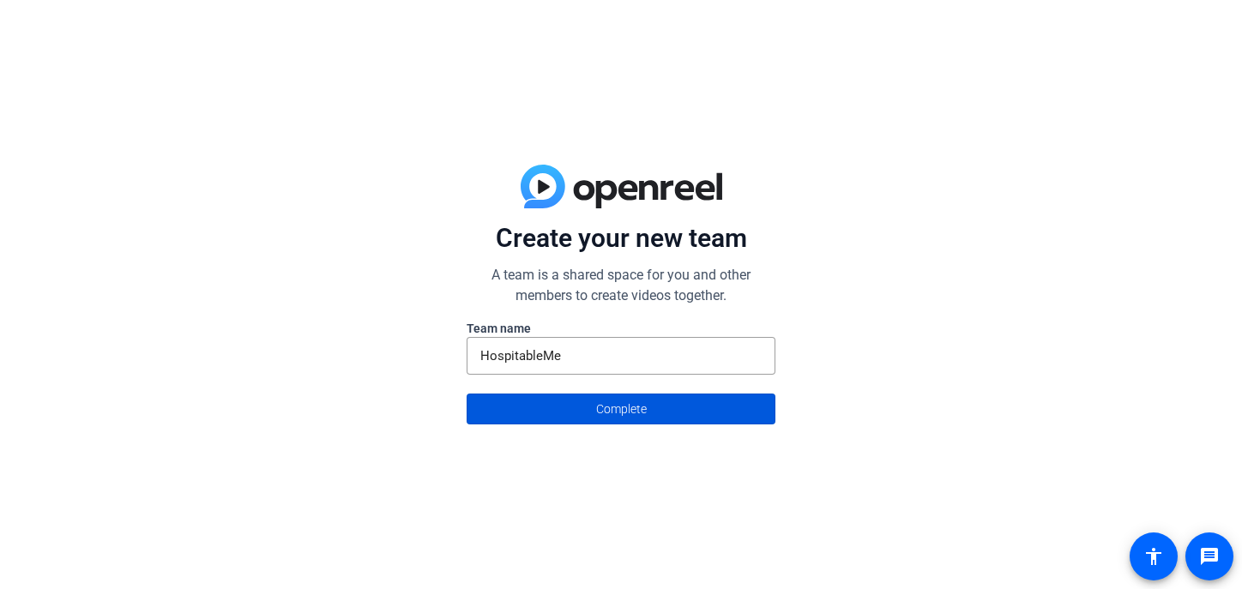
click at [614, 407] on span "Complete" at bounding box center [621, 409] width 51 height 33
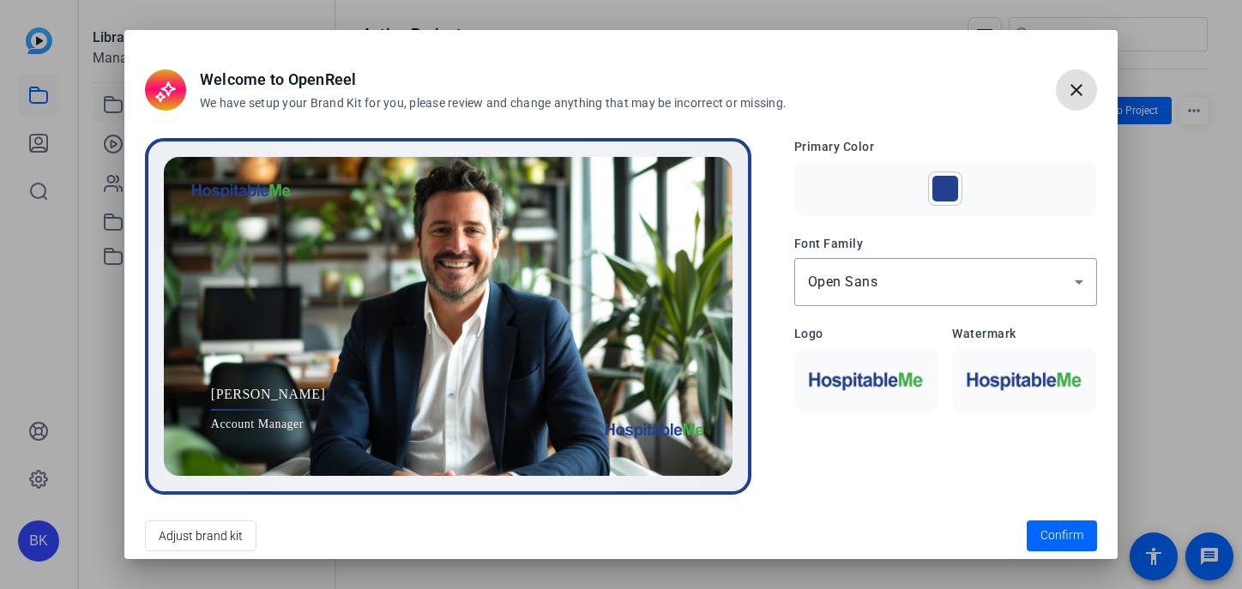
scroll to position [0, 0]
click at [1068, 534] on span "Confirm" at bounding box center [1062, 536] width 43 height 18
